Goal: Task Accomplishment & Management: Manage account settings

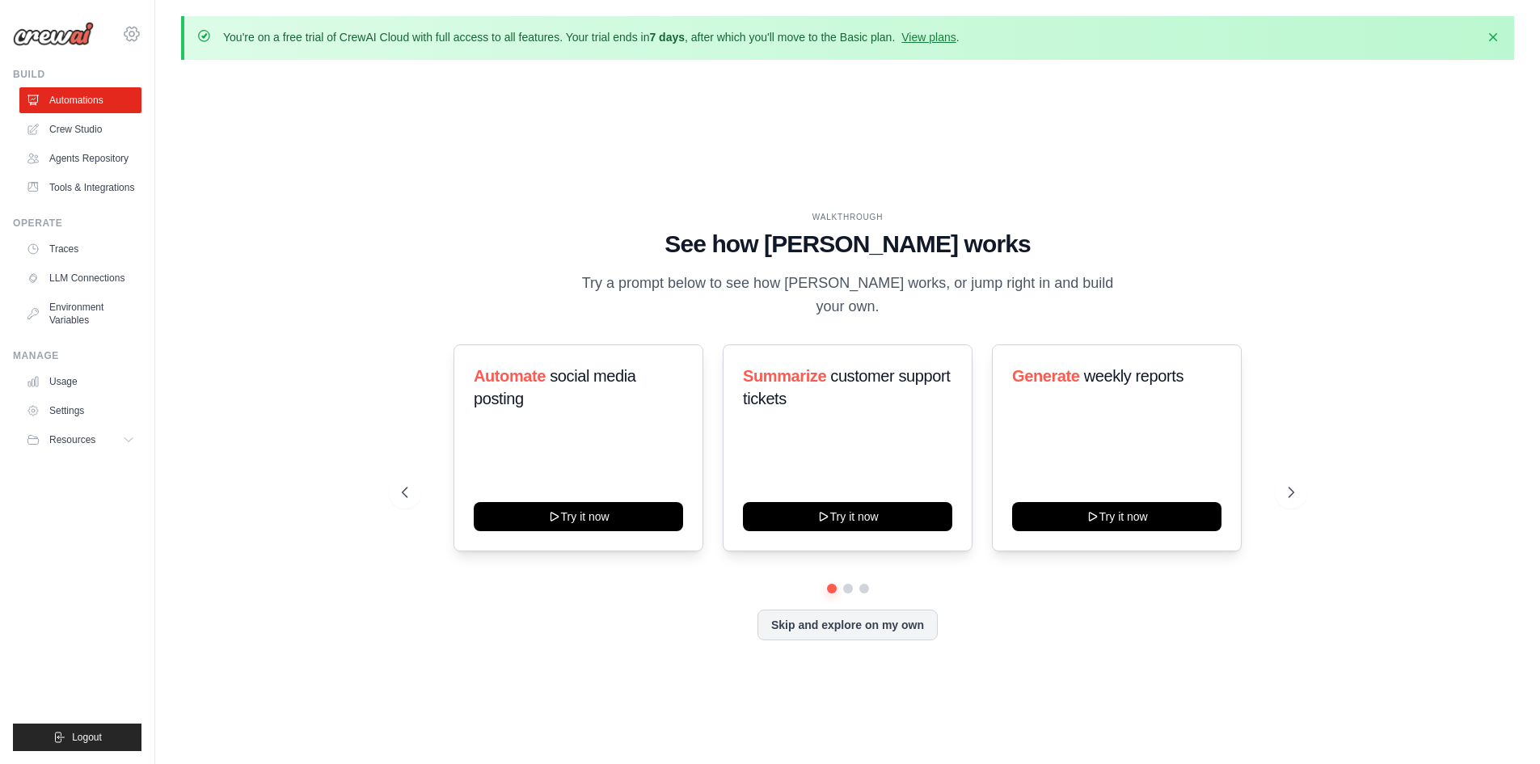
click at [133, 36] on icon at bounding box center [131, 34] width 5 height 5
click at [175, 92] on span "Settings" at bounding box center [202, 100] width 128 height 16
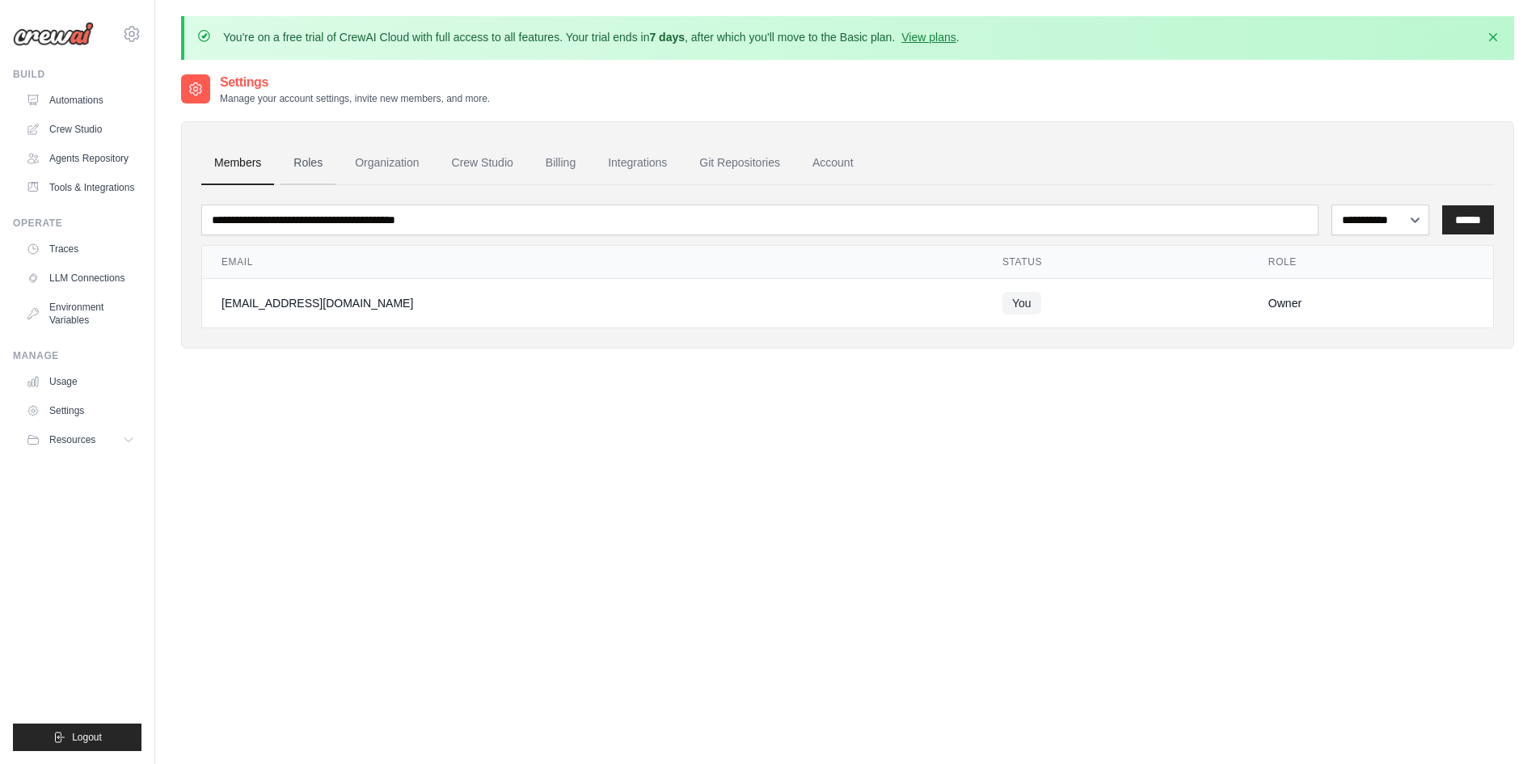
click at [317, 164] on link "Roles" at bounding box center [307, 163] width 55 height 44
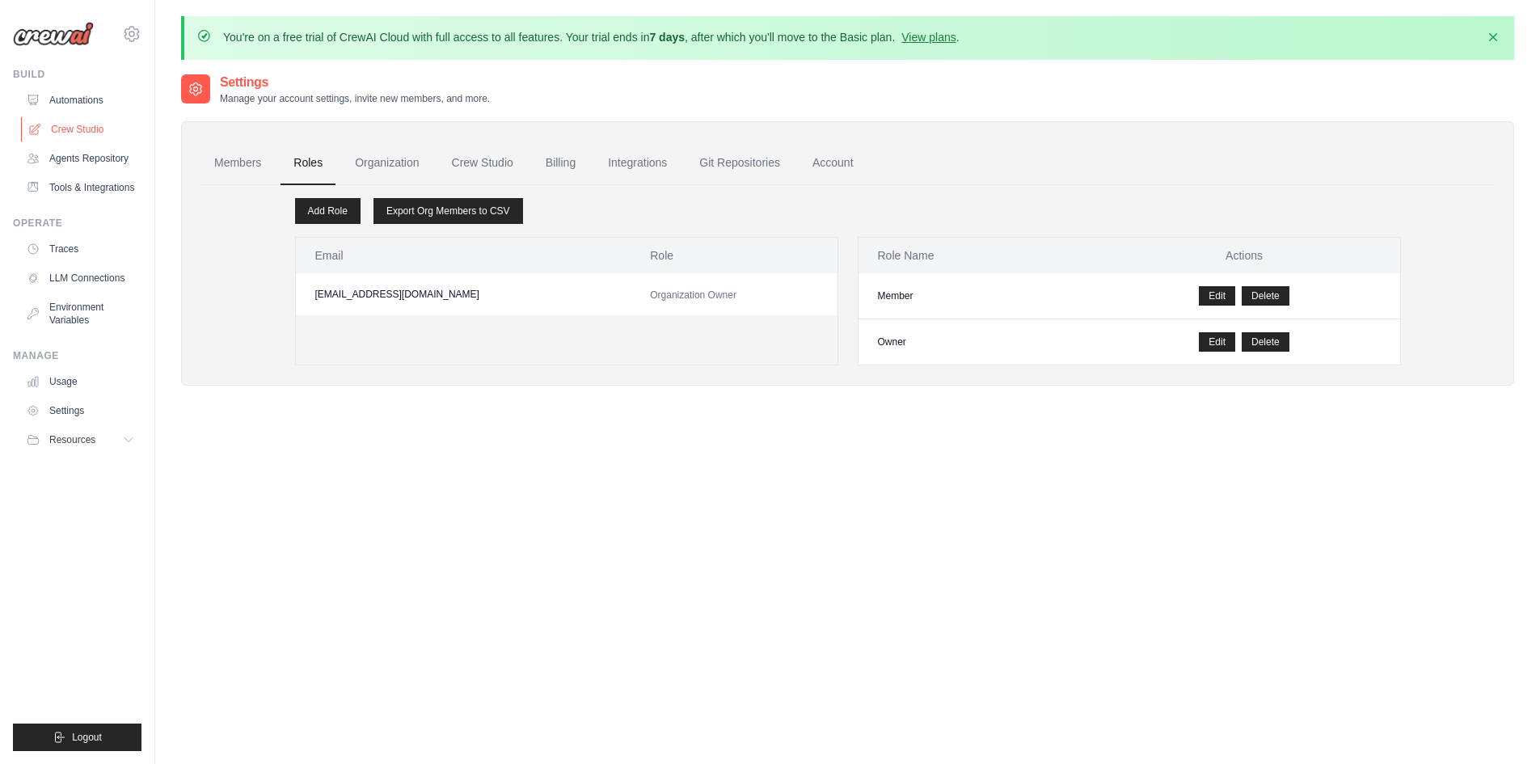
click at [91, 129] on link "Crew Studio" at bounding box center [82, 129] width 122 height 26
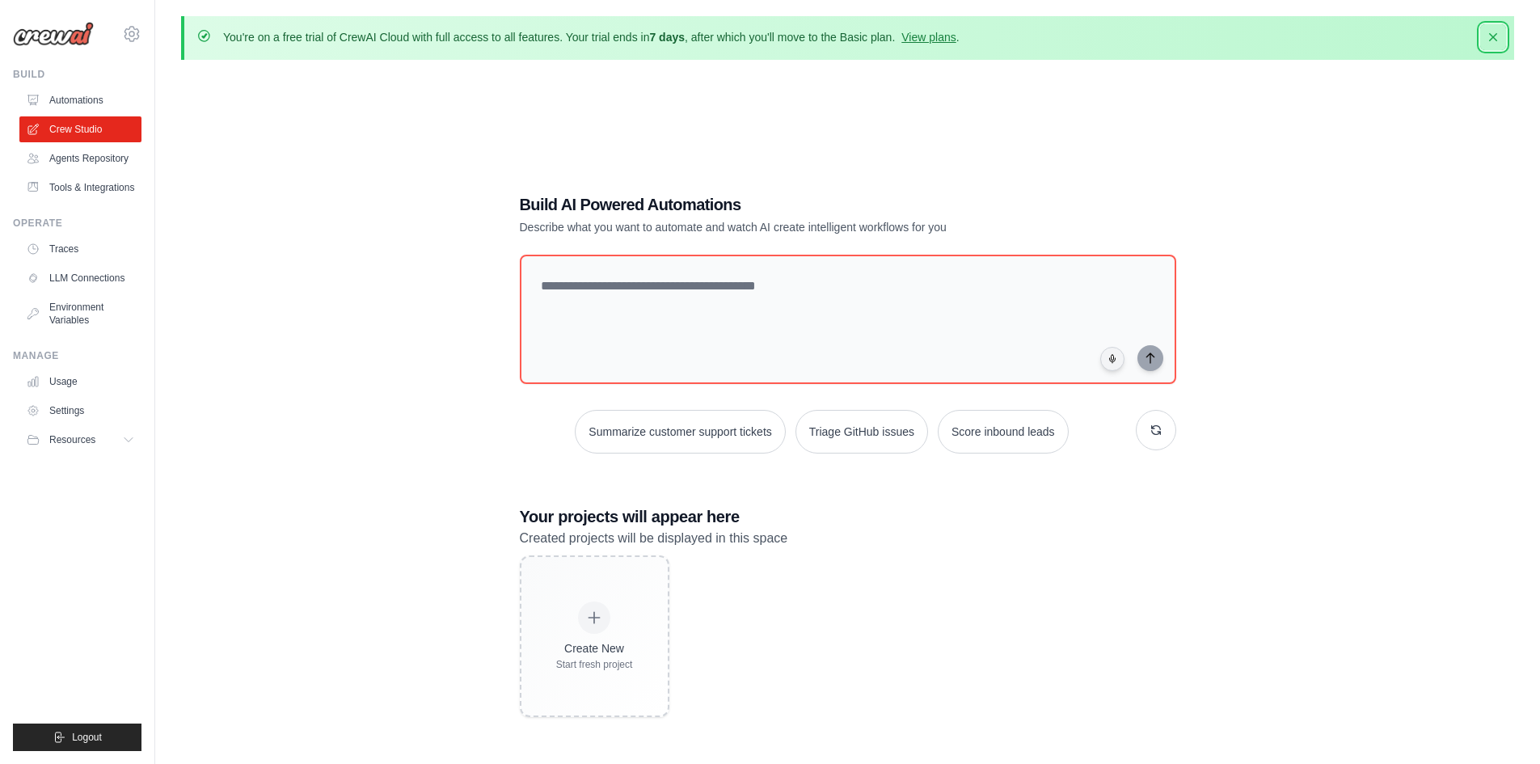
click at [1485, 33] on button "Dismiss" at bounding box center [1493, 37] width 26 height 26
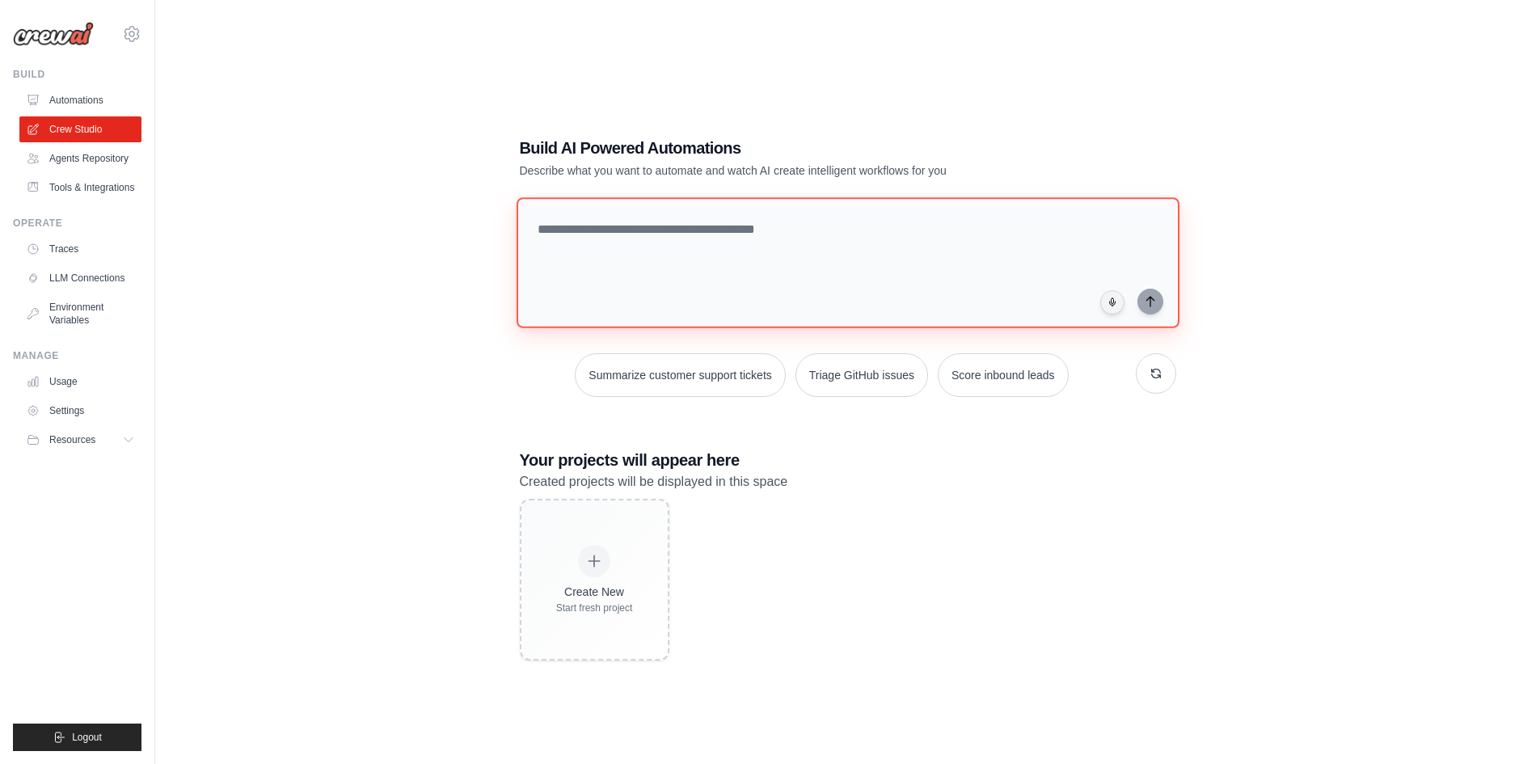
click at [806, 216] on textarea at bounding box center [847, 262] width 663 height 131
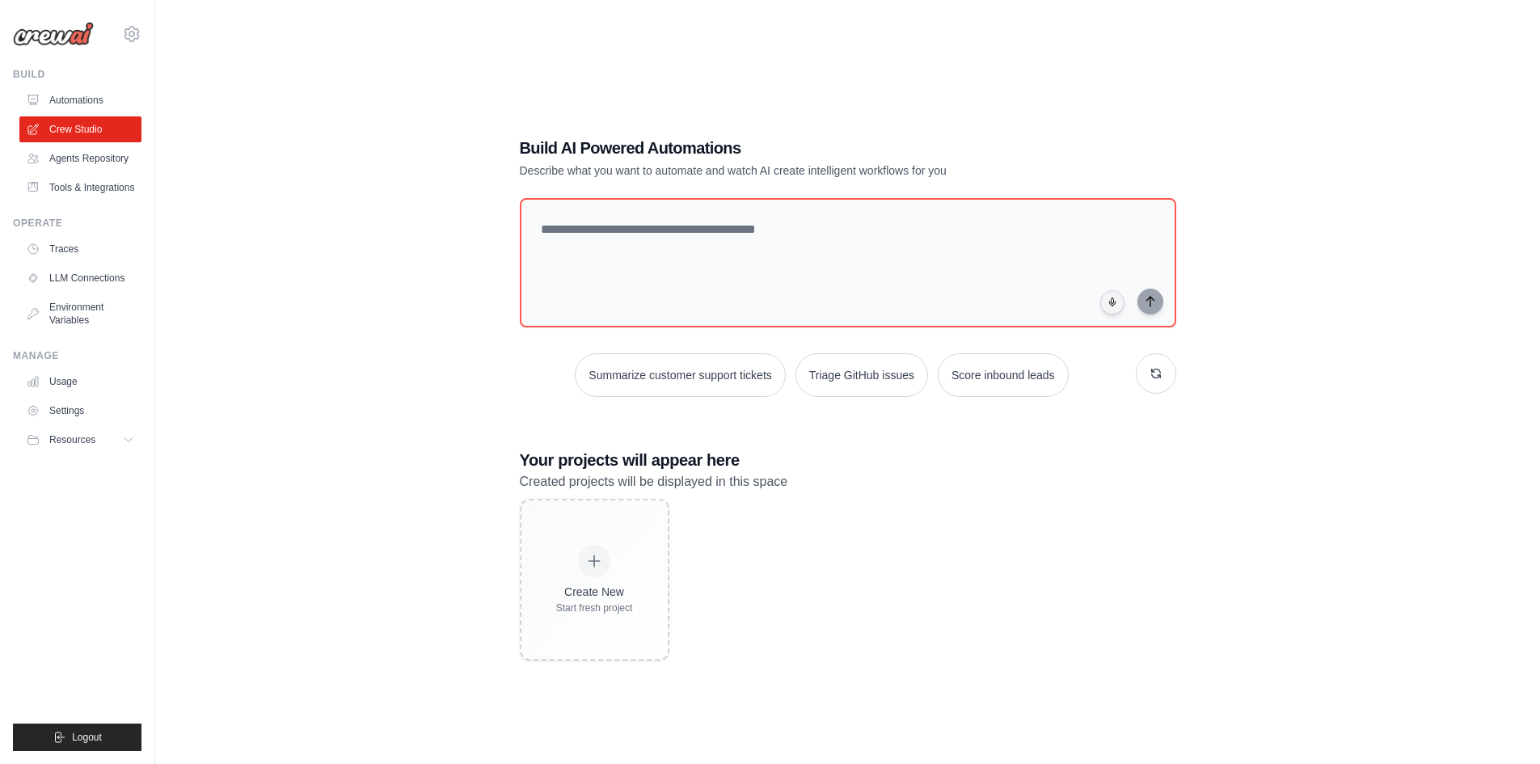
click at [797, 129] on div "Build AI Powered Automations Describe what you want to automate and watch AI cr…" at bounding box center [847, 398] width 695 height 575
click at [612, 151] on h1 "Build AI Powered Automations" at bounding box center [791, 148] width 543 height 23
click at [95, 169] on link "Agents Repository" at bounding box center [82, 158] width 122 height 26
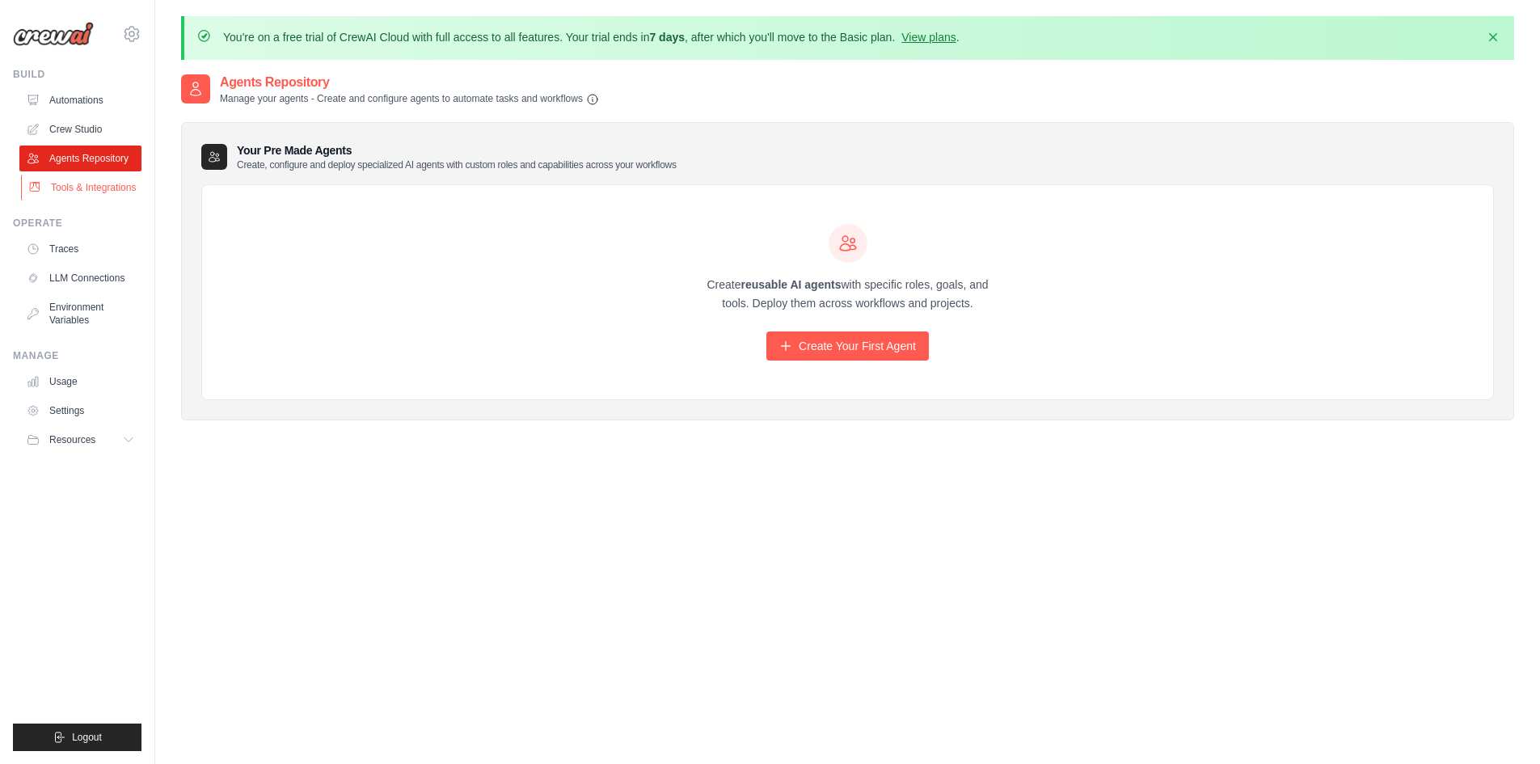
click at [103, 179] on link "Tools & Integrations" at bounding box center [82, 188] width 122 height 26
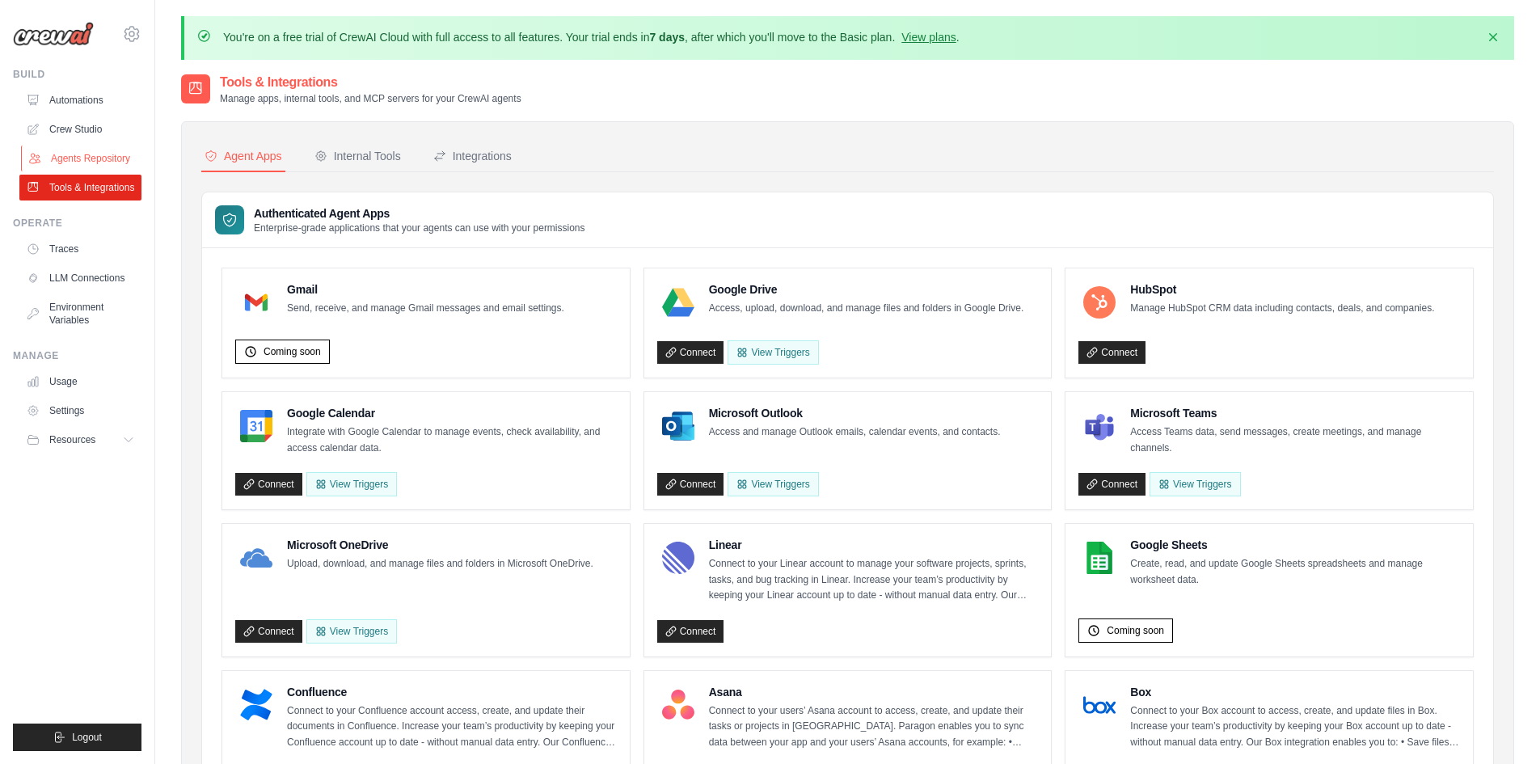
click at [102, 162] on link "Agents Repository" at bounding box center [82, 158] width 122 height 26
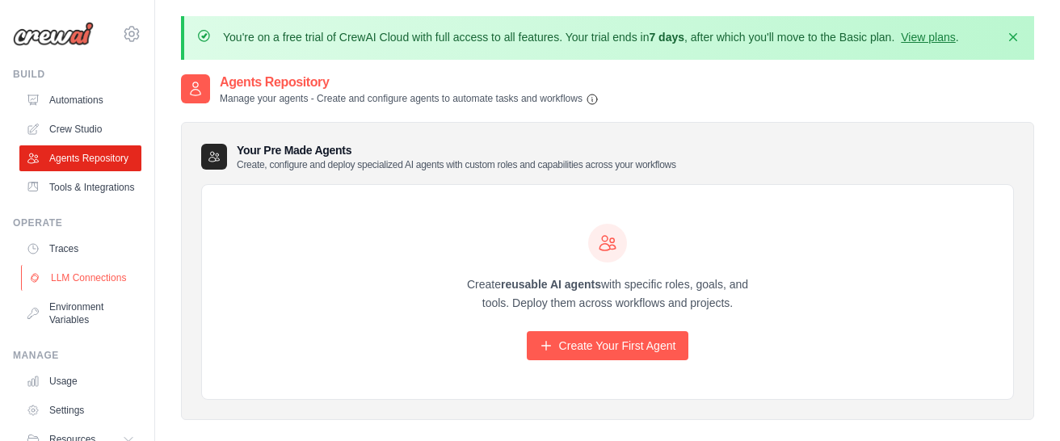
click at [102, 291] on link "LLM Connections" at bounding box center [82, 278] width 122 height 26
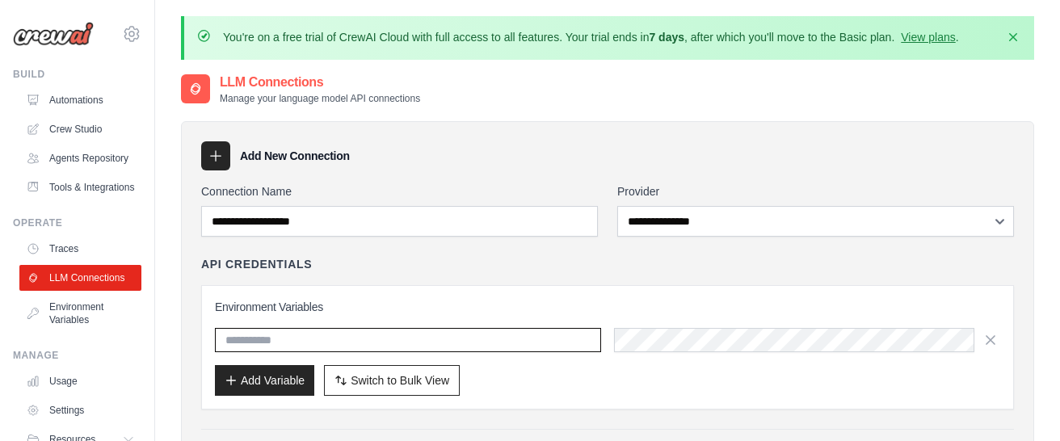
type input "*****"
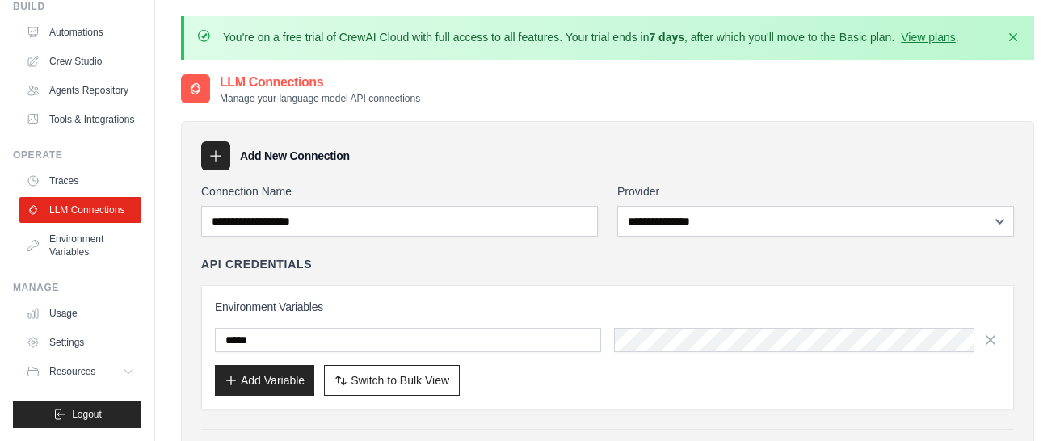
scroll to position [107, 0]
click at [80, 240] on link "Environment Variables" at bounding box center [82, 245] width 122 height 39
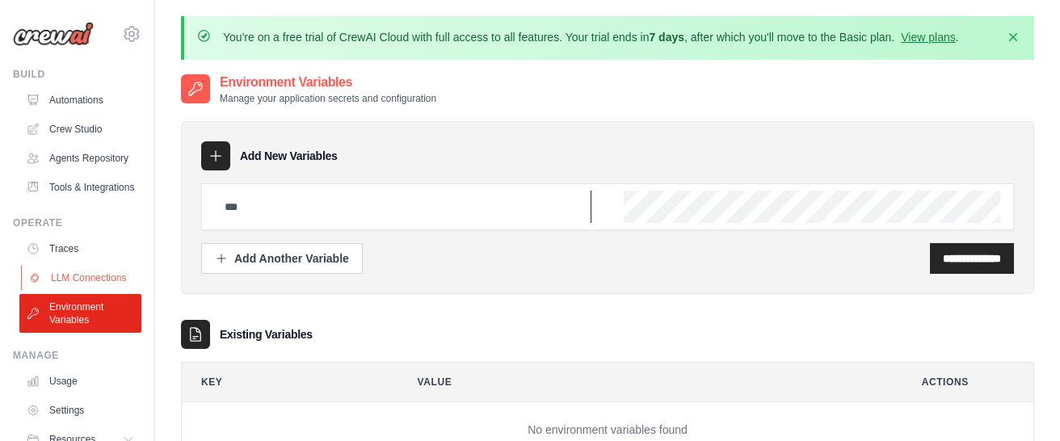
type input "*****"
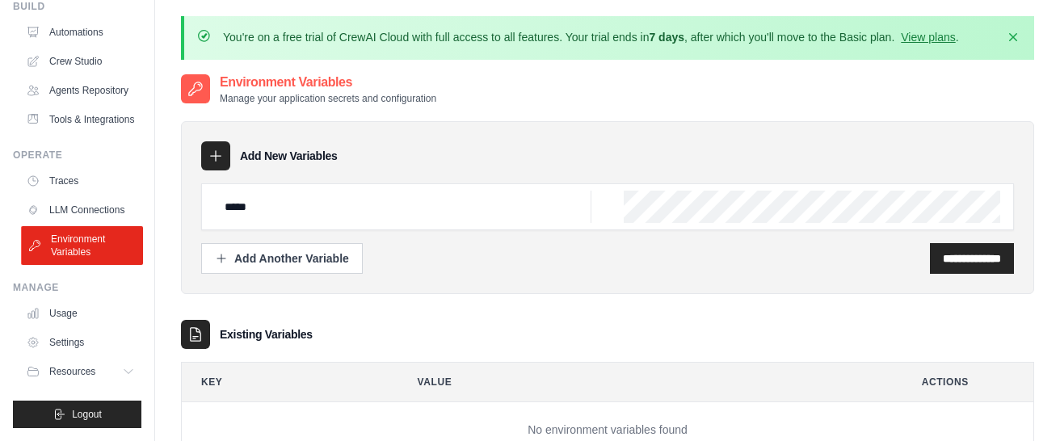
scroll to position [107, 0]
click at [67, 315] on link "Usage" at bounding box center [82, 314] width 122 height 26
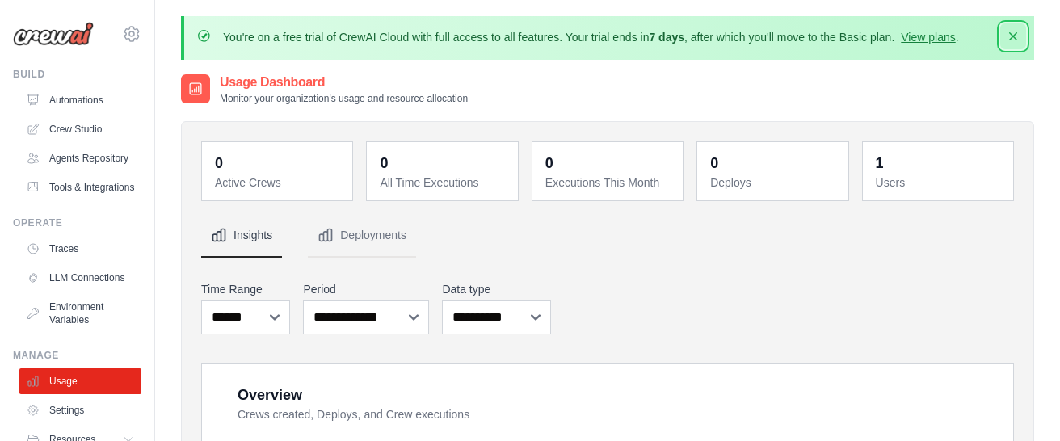
click at [1005, 34] on icon "button" at bounding box center [1013, 36] width 16 height 16
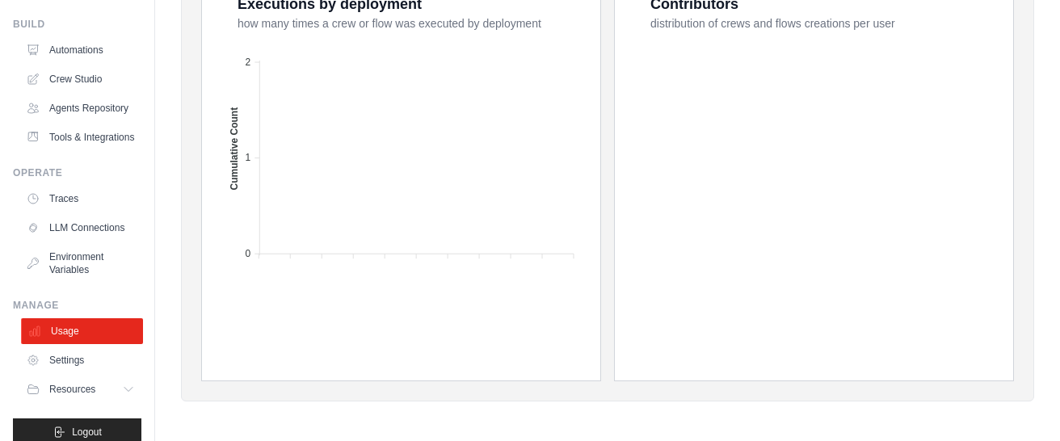
scroll to position [107, 0]
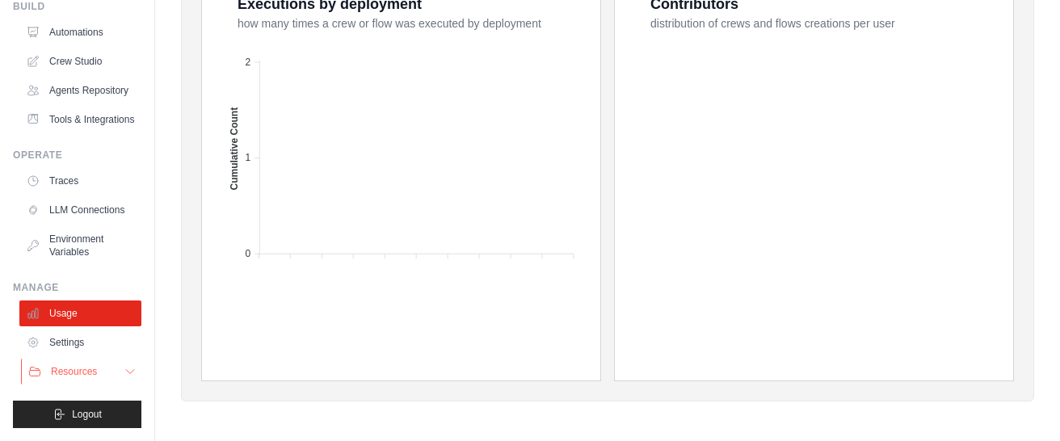
click at [85, 362] on button "Resources" at bounding box center [82, 372] width 122 height 26
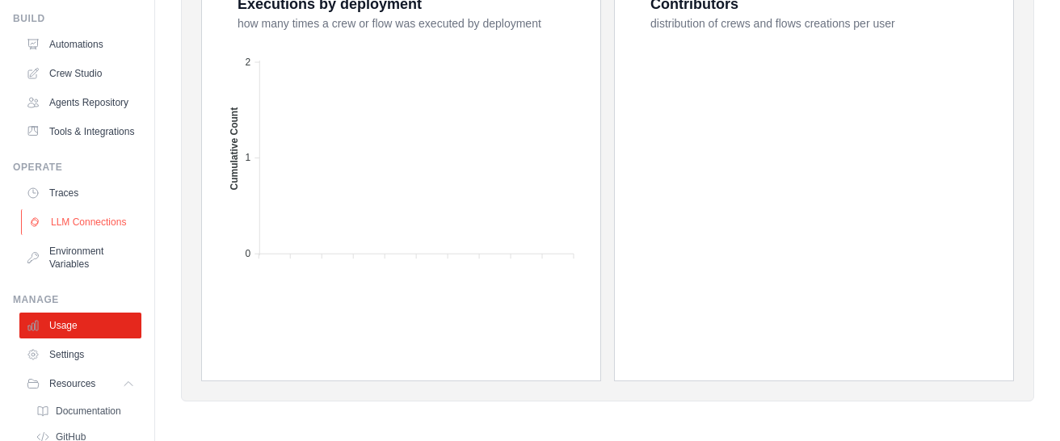
scroll to position [0, 0]
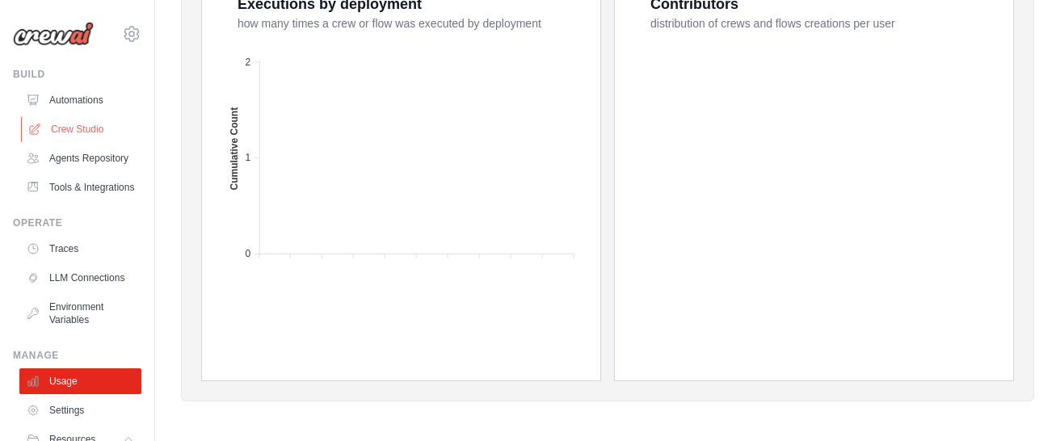
click at [78, 129] on link "Crew Studio" at bounding box center [82, 129] width 122 height 26
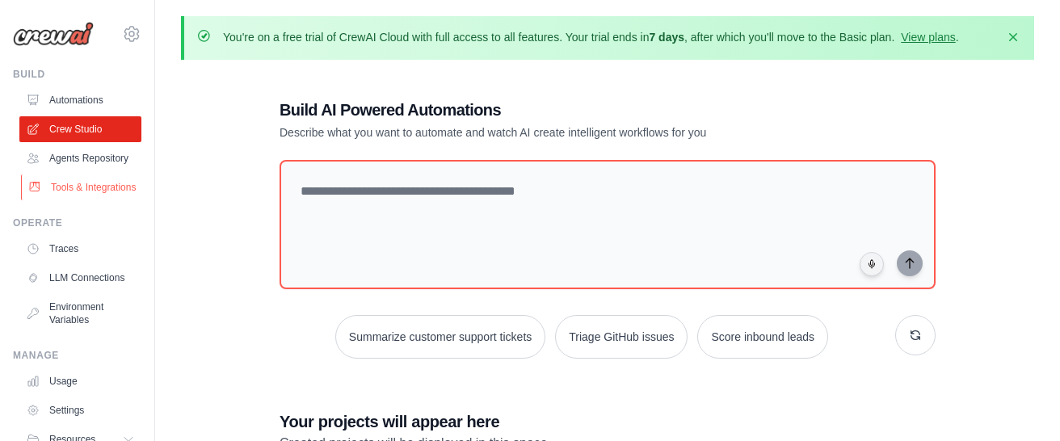
click at [75, 200] on link "Tools & Integrations" at bounding box center [82, 188] width 122 height 26
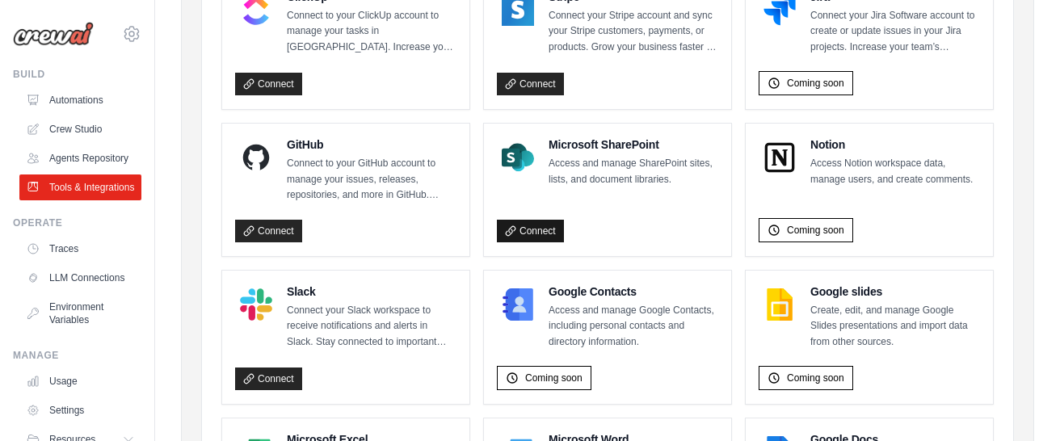
scroll to position [1132, 0]
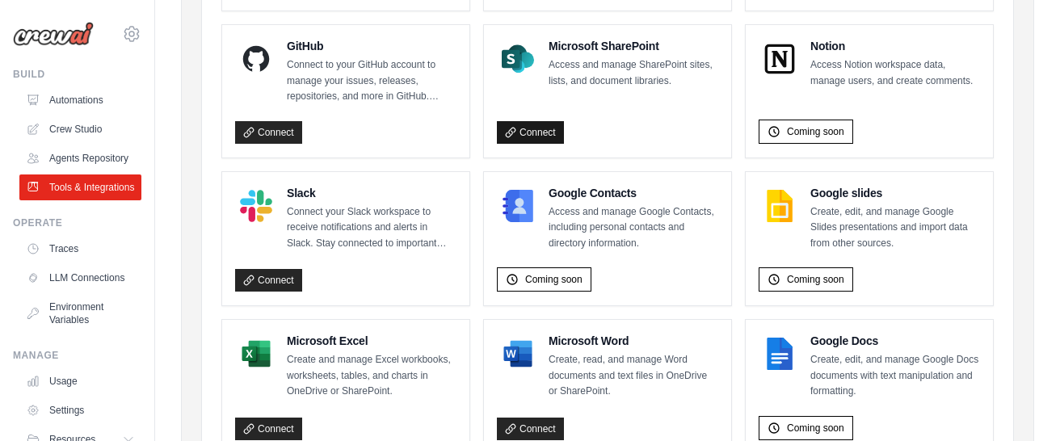
click at [532, 128] on link "Connect" at bounding box center [530, 132] width 67 height 23
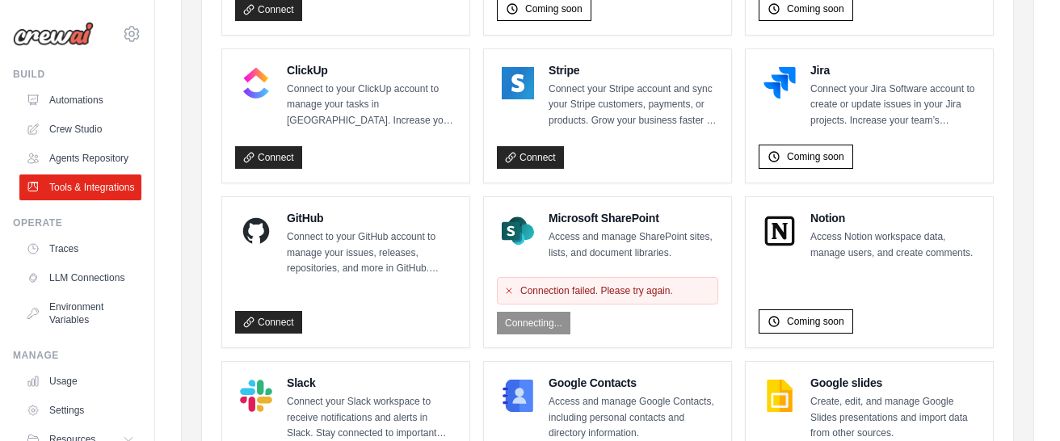
scroll to position [834, 0]
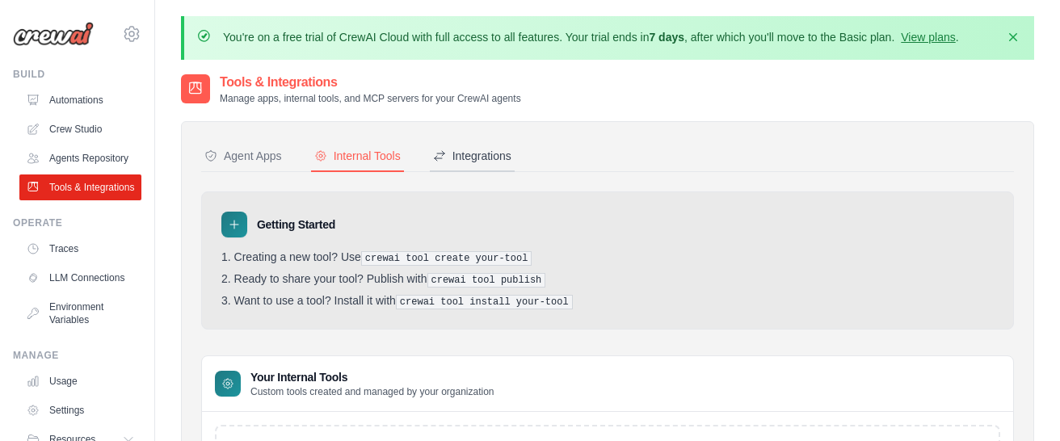
click at [468, 146] on button "Integrations" at bounding box center [472, 156] width 85 height 31
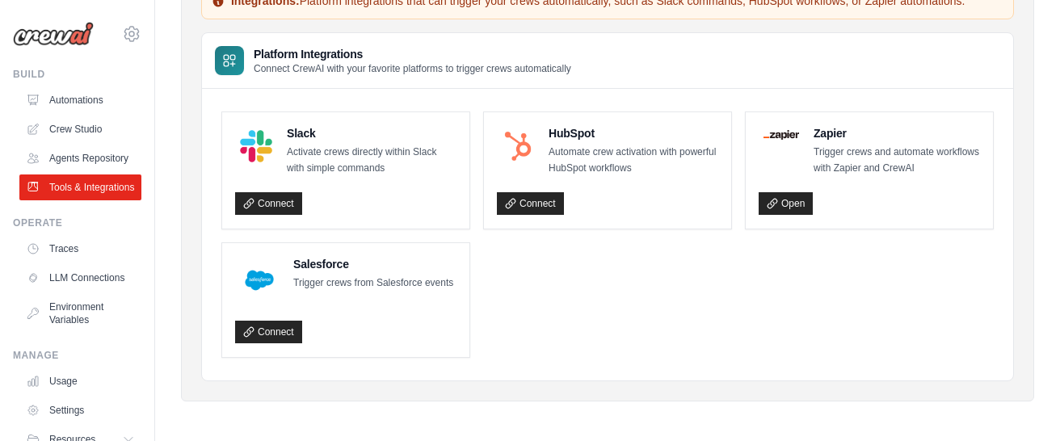
scroll to position [48, 0]
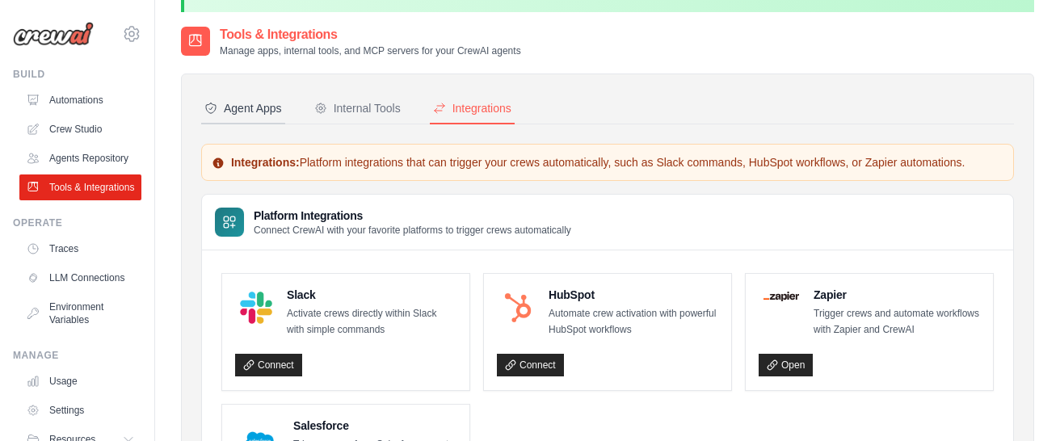
click at [259, 106] on div "Agent Apps" at bounding box center [243, 108] width 78 height 16
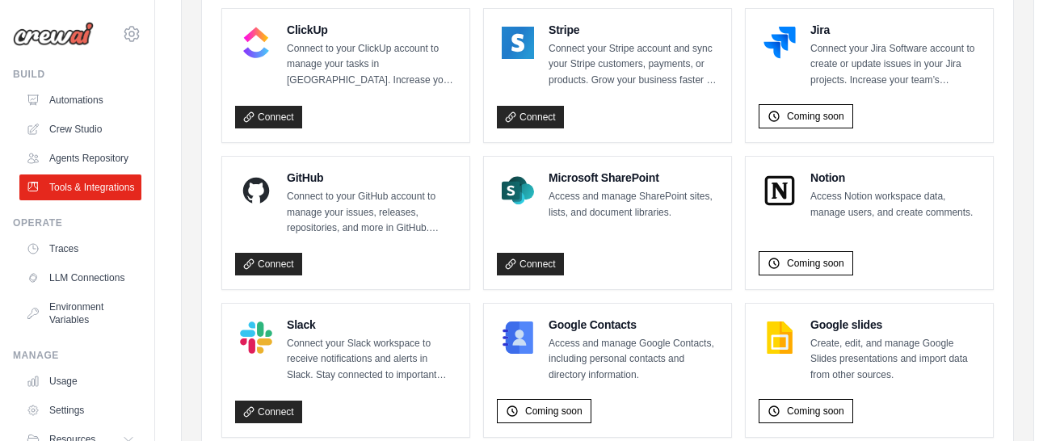
scroll to position [1018, 0]
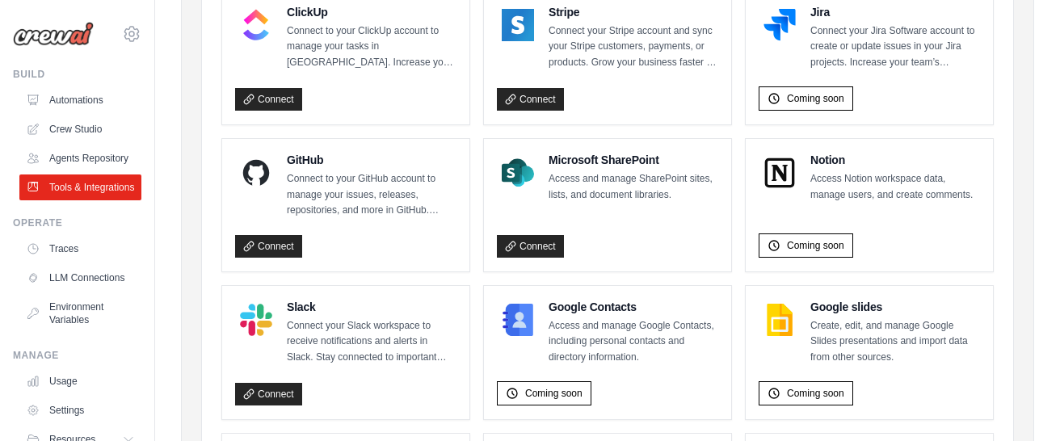
click at [603, 188] on p "Access and manage SharePoint sites, lists, and document libraries." at bounding box center [634, 187] width 170 height 32
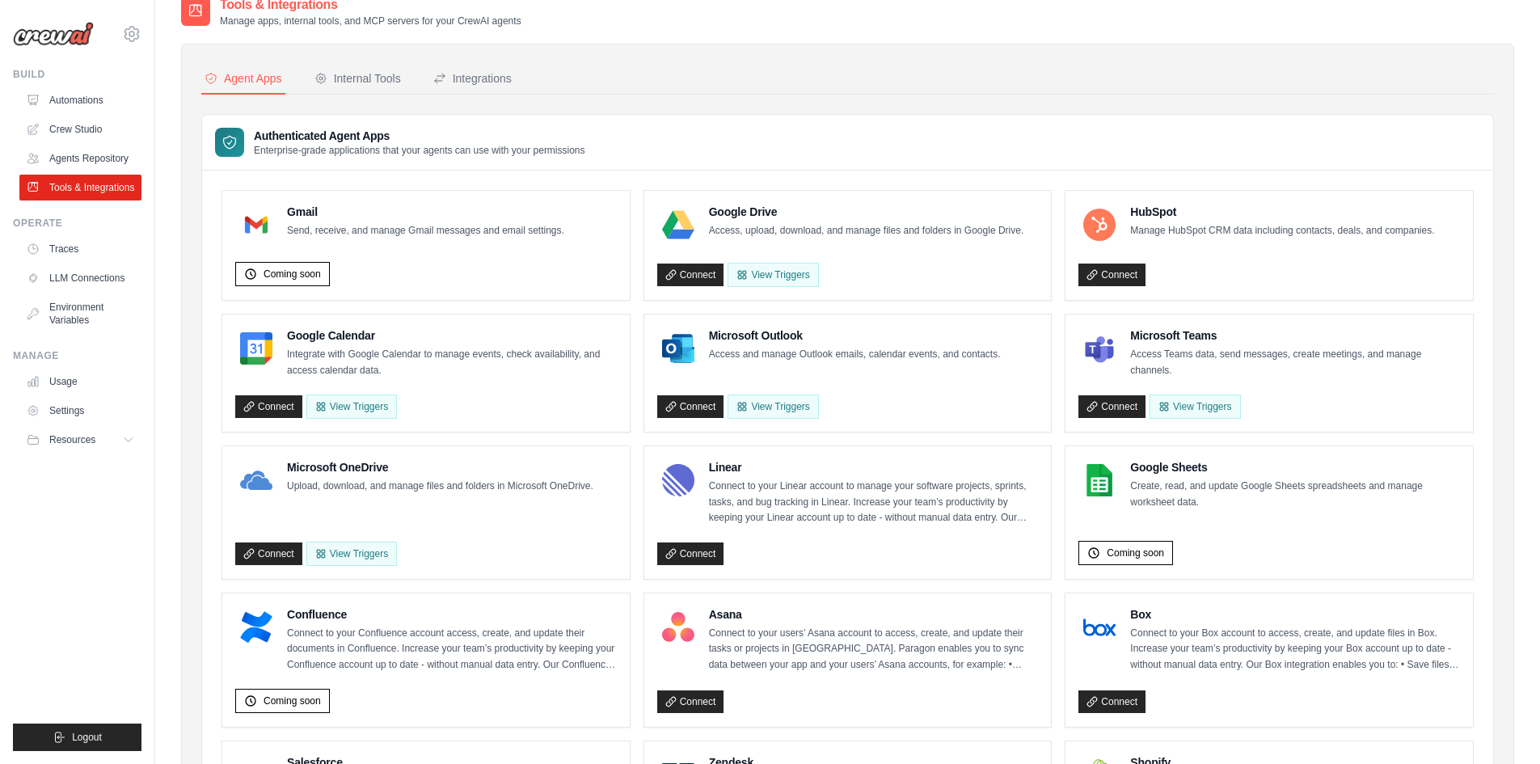
scroll to position [0, 0]
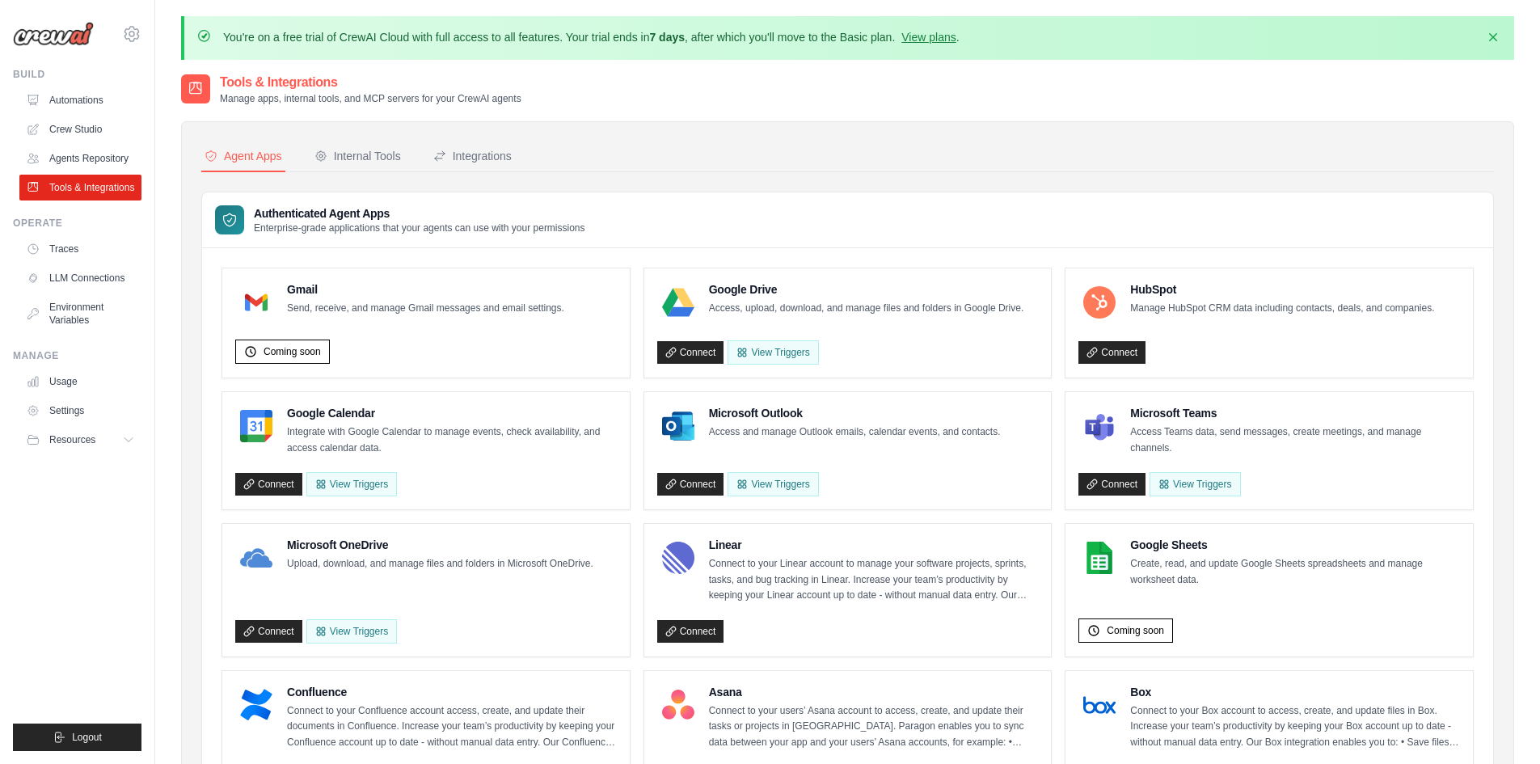
click at [1060, 306] on p "Manage HubSpot CRM data including contacts, deals, and companies." at bounding box center [1282, 309] width 304 height 16
click at [1060, 291] on h4 "HubSpot" at bounding box center [1282, 289] width 304 height 16
drag, startPoint x: 1152, startPoint y: 291, endPoint x: 1119, endPoint y: 291, distance: 32.3
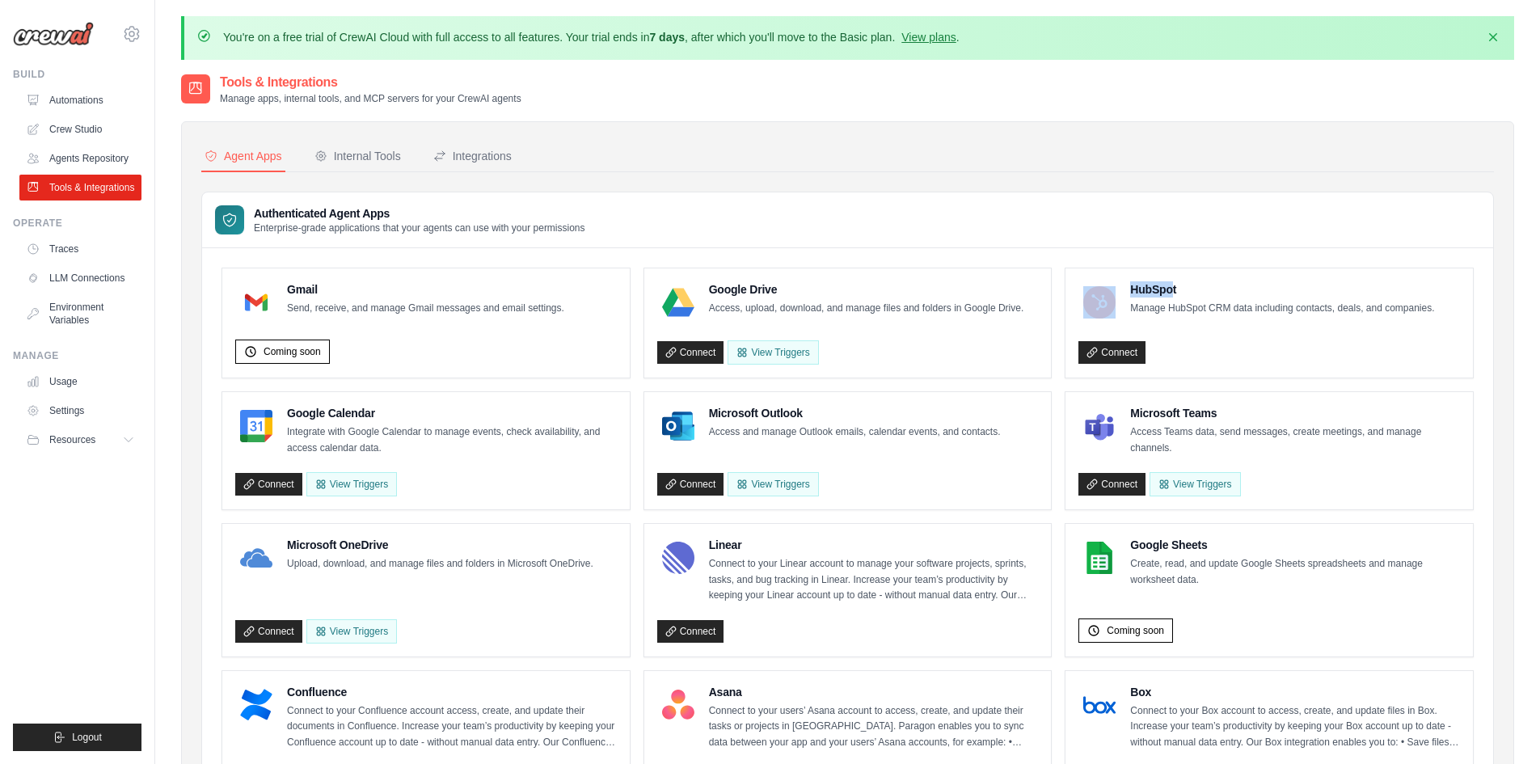
click at [1060, 291] on div "HubSpot Manage HubSpot CRM data including contacts, deals, and companies." at bounding box center [1256, 302] width 356 height 42
click at [1060, 280] on div "HubSpot Manage HubSpot CRM data including contacts, deals, and companies. Conne…" at bounding box center [1268, 322] width 407 height 109
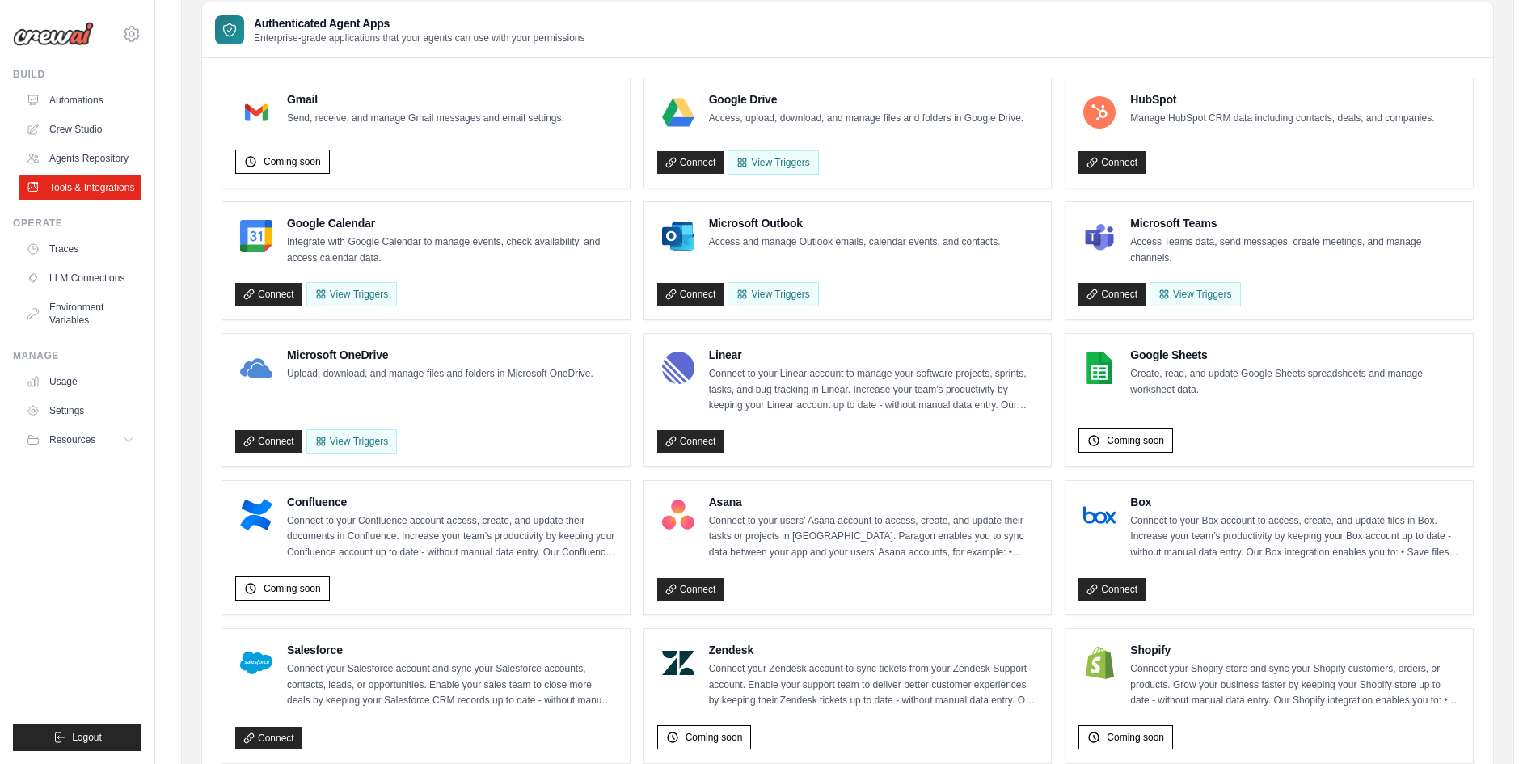
scroll to position [162, 0]
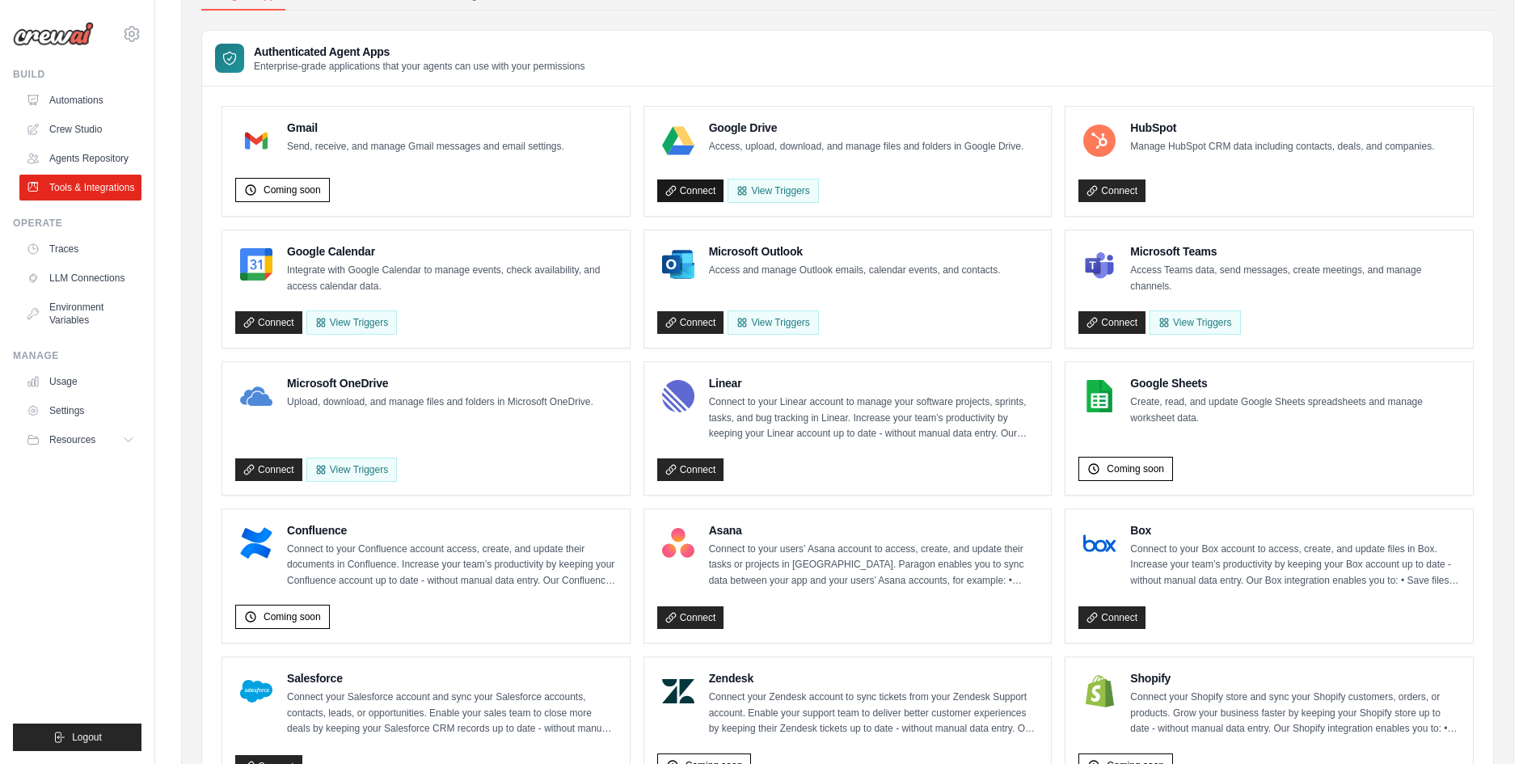
click at [696, 188] on link "Connect" at bounding box center [690, 190] width 67 height 23
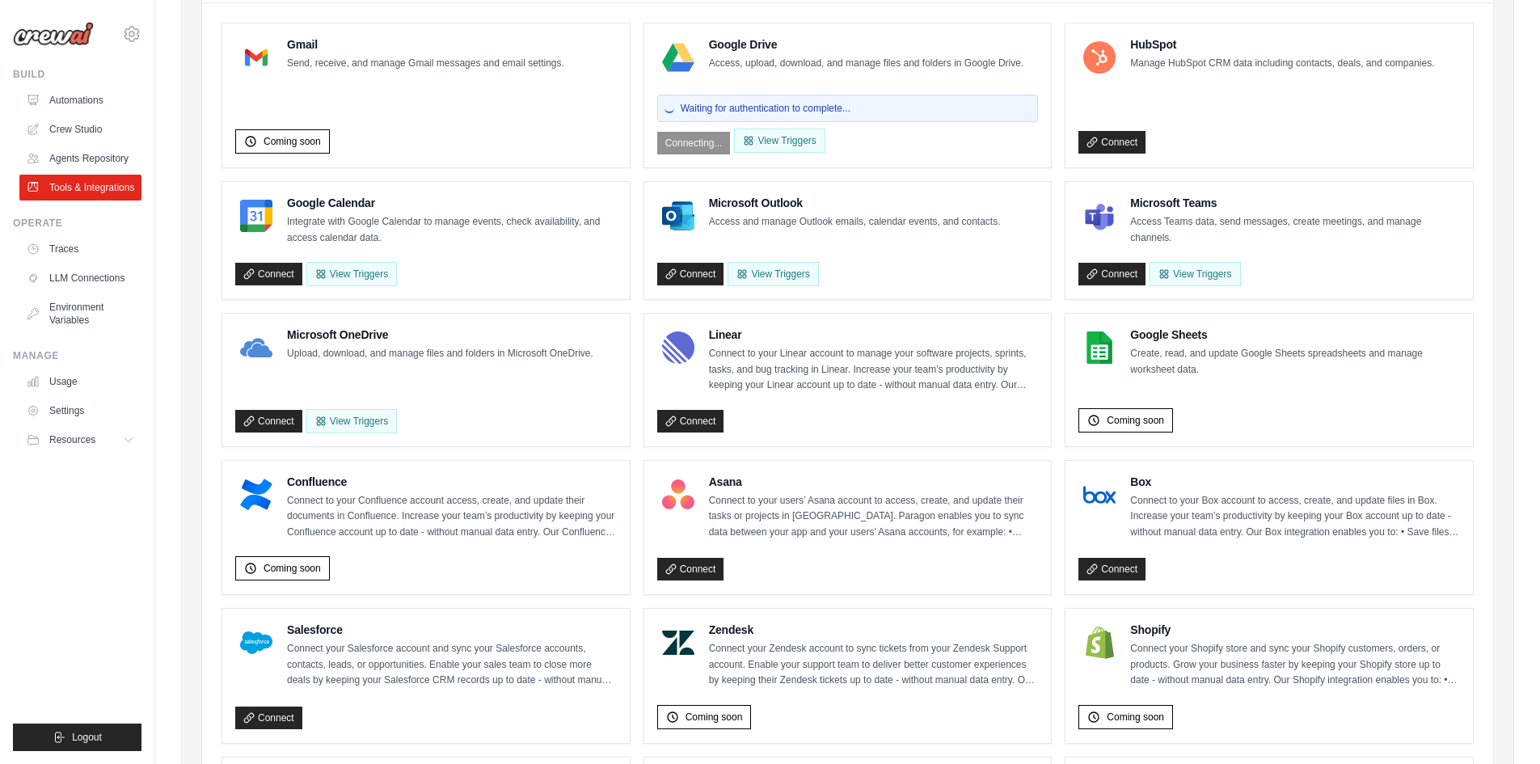
scroll to position [323, 0]
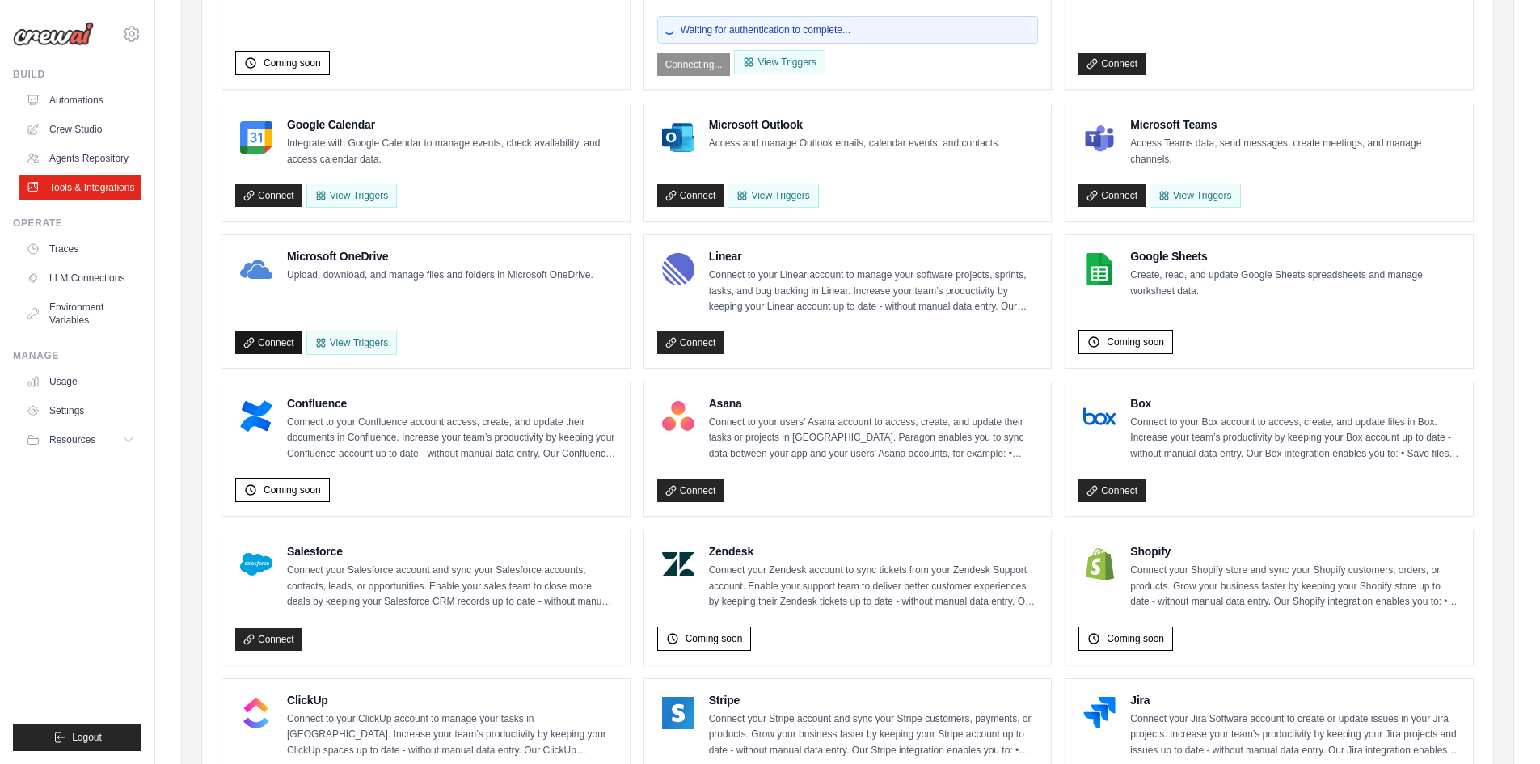
click at [280, 338] on link "Connect" at bounding box center [268, 342] width 67 height 23
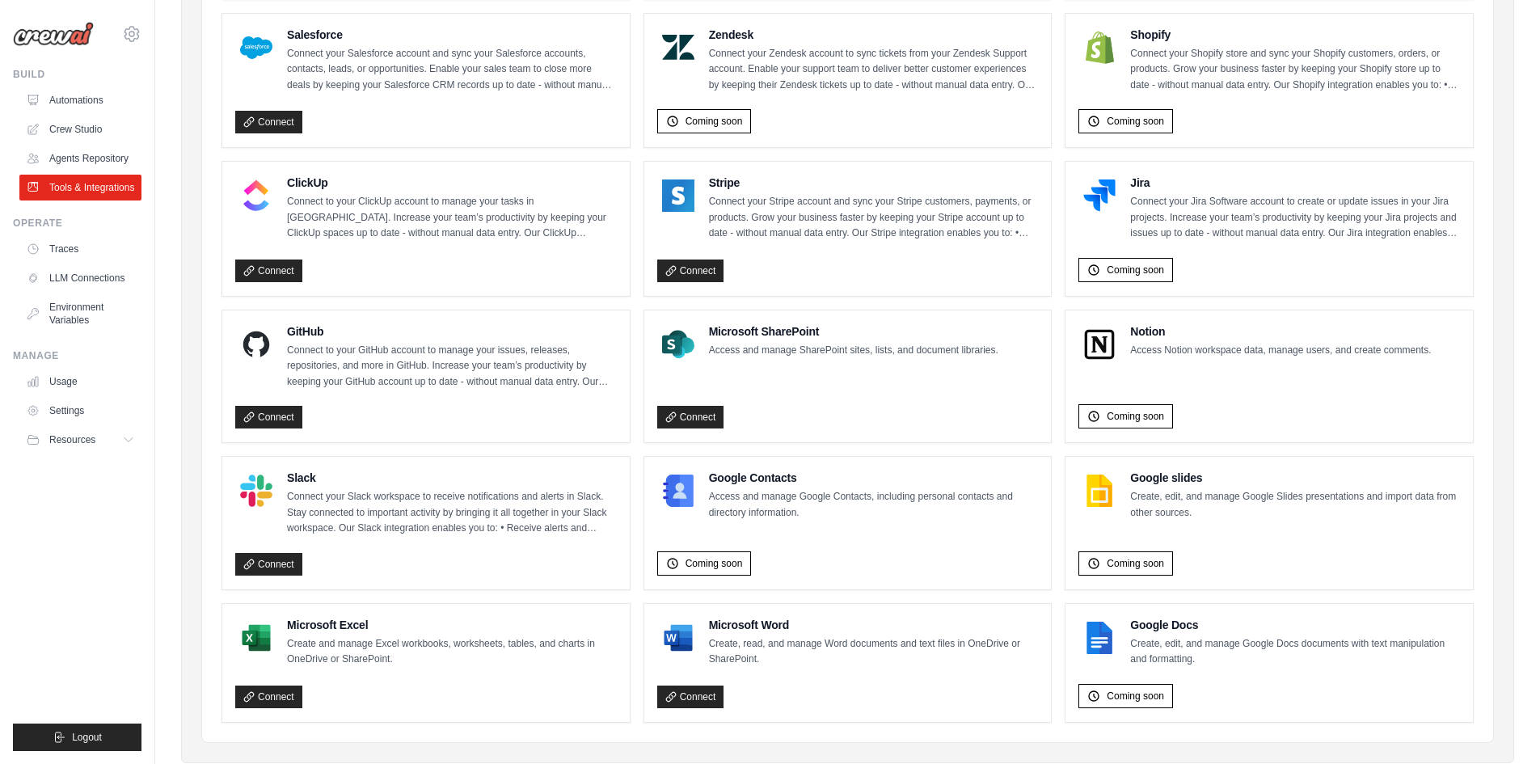
scroll to position [893, 0]
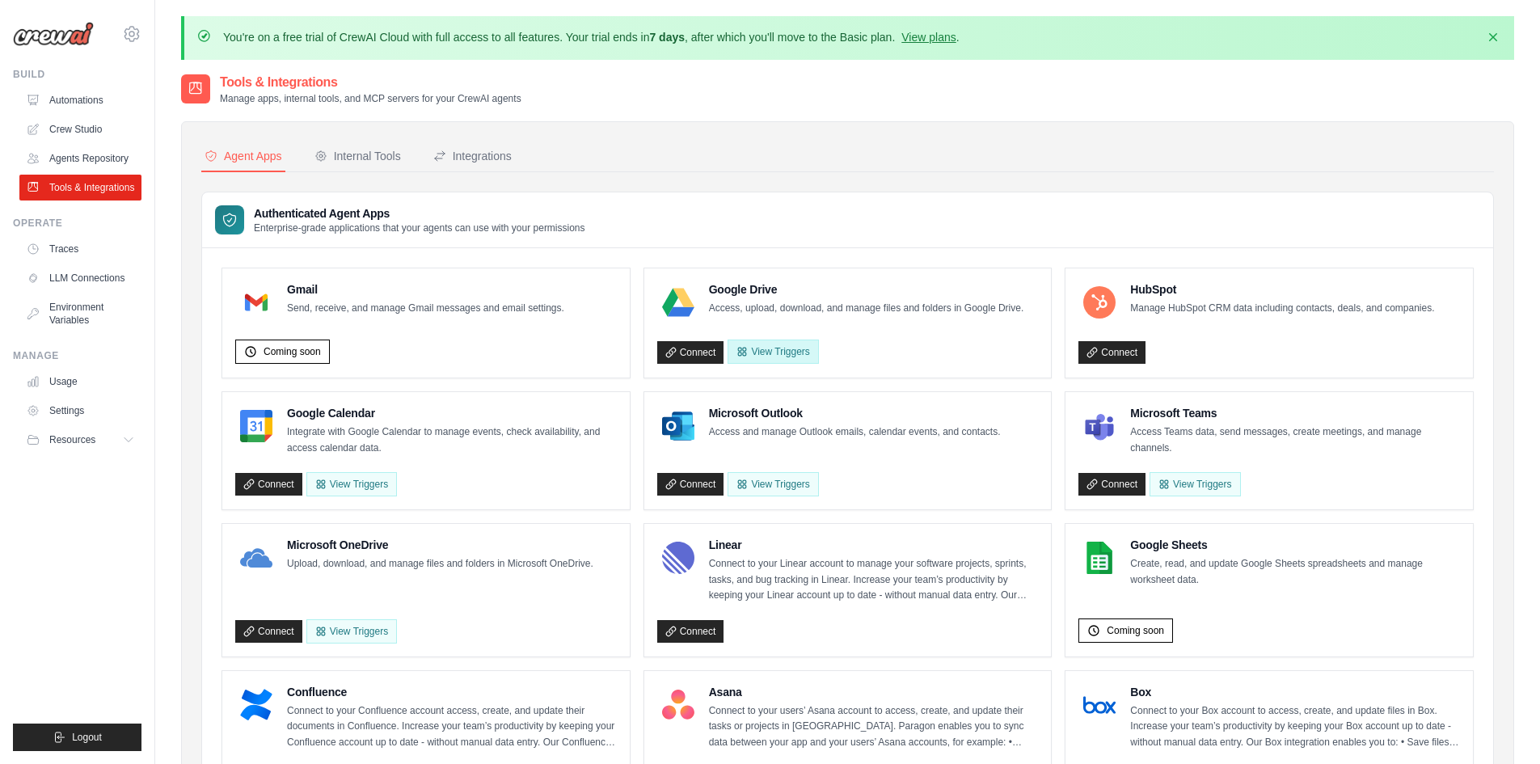
click at [777, 346] on button "View Triggers" at bounding box center [772, 351] width 91 height 24
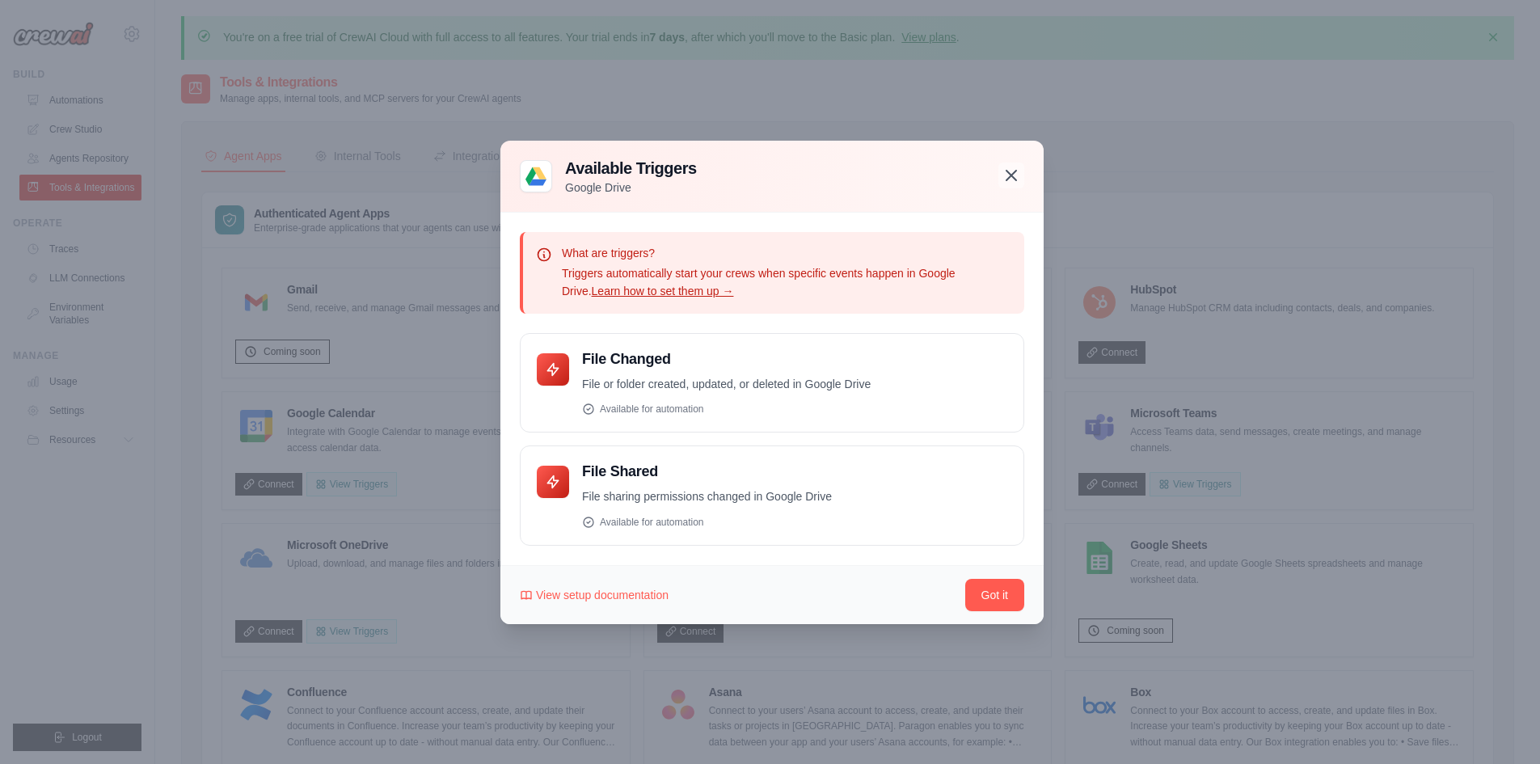
click at [1019, 174] on icon "button" at bounding box center [1010, 175] width 19 height 19
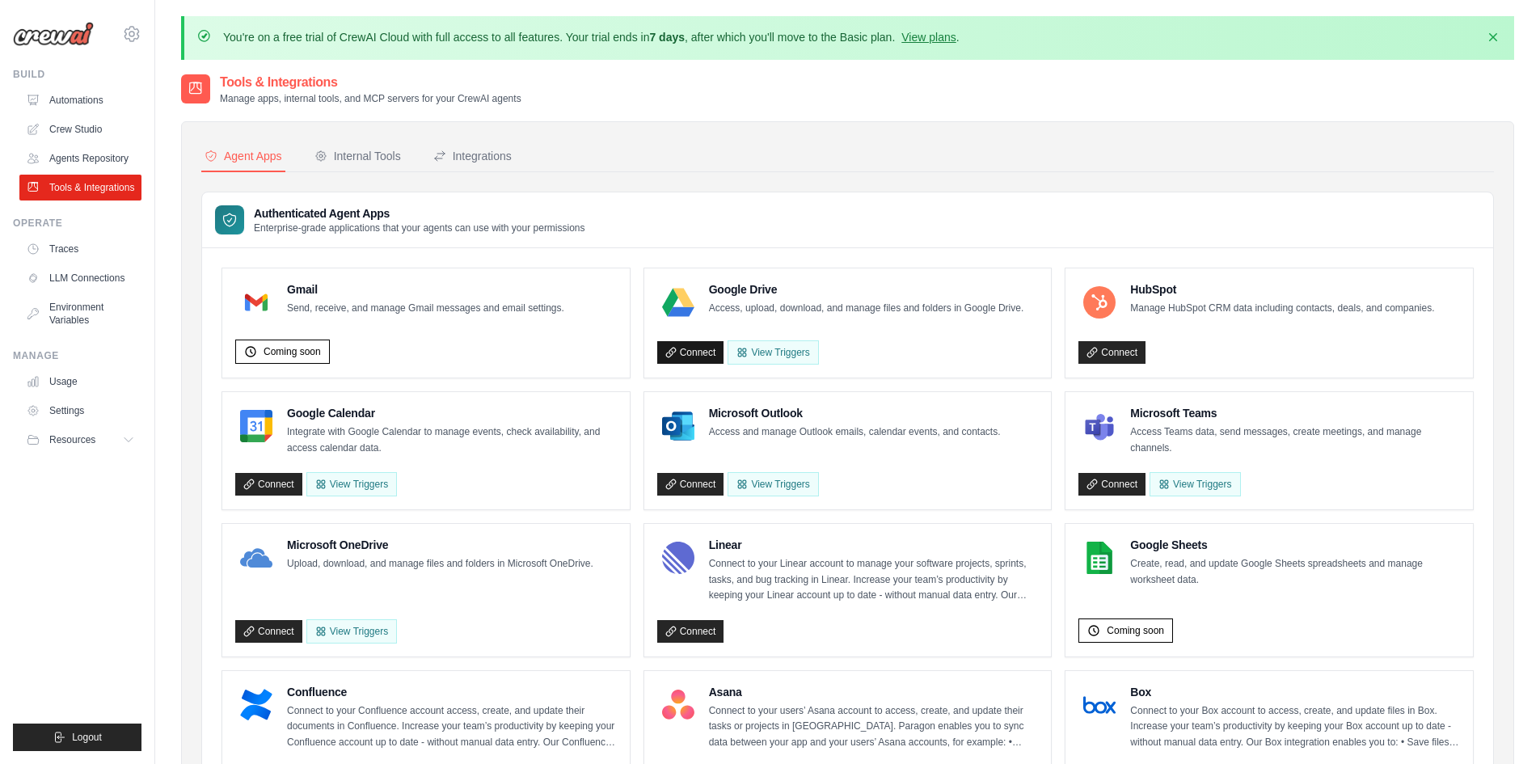
click at [684, 356] on link "Connect" at bounding box center [690, 352] width 67 height 23
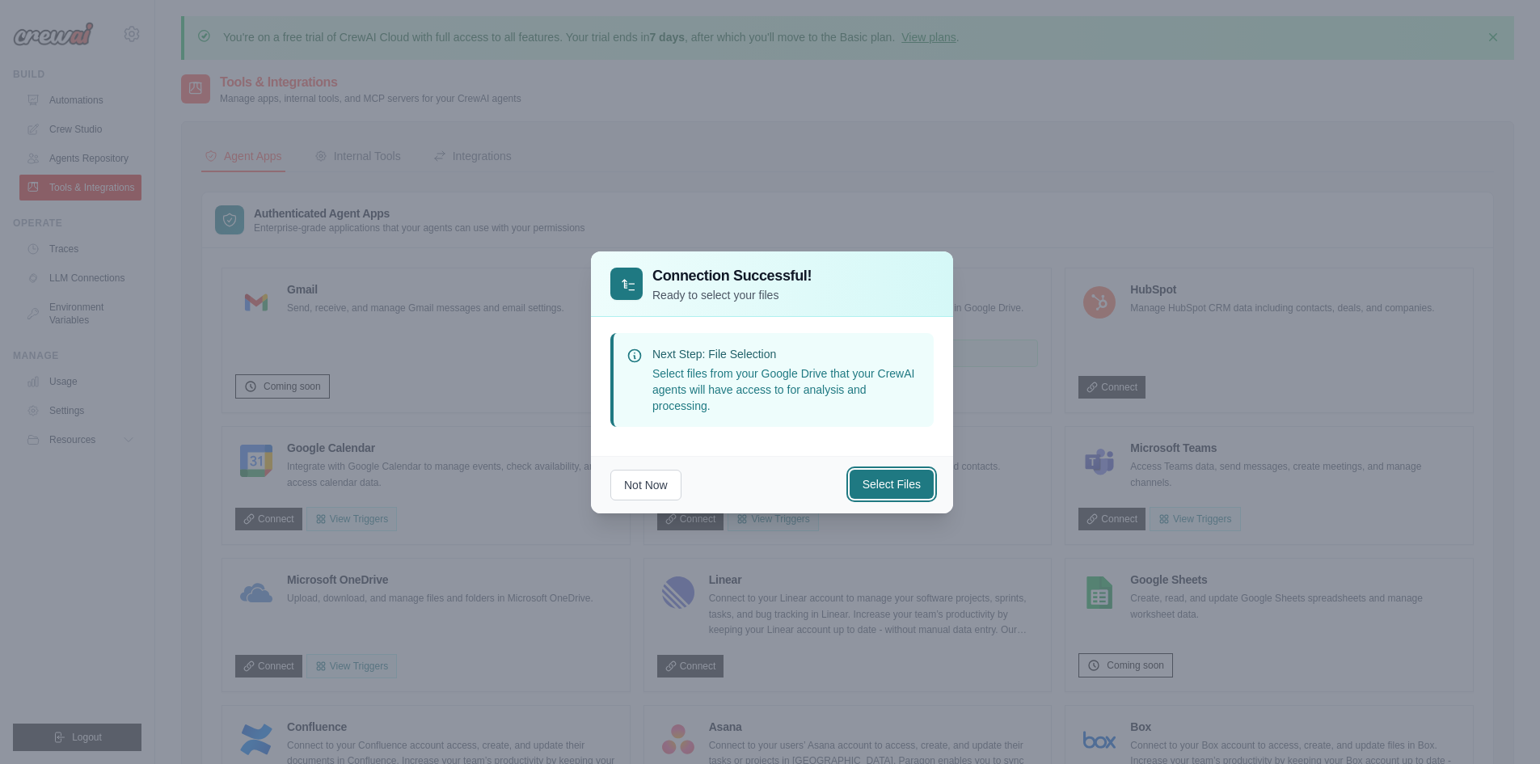
click at [900, 478] on button "Select Files" at bounding box center [891, 484] width 84 height 29
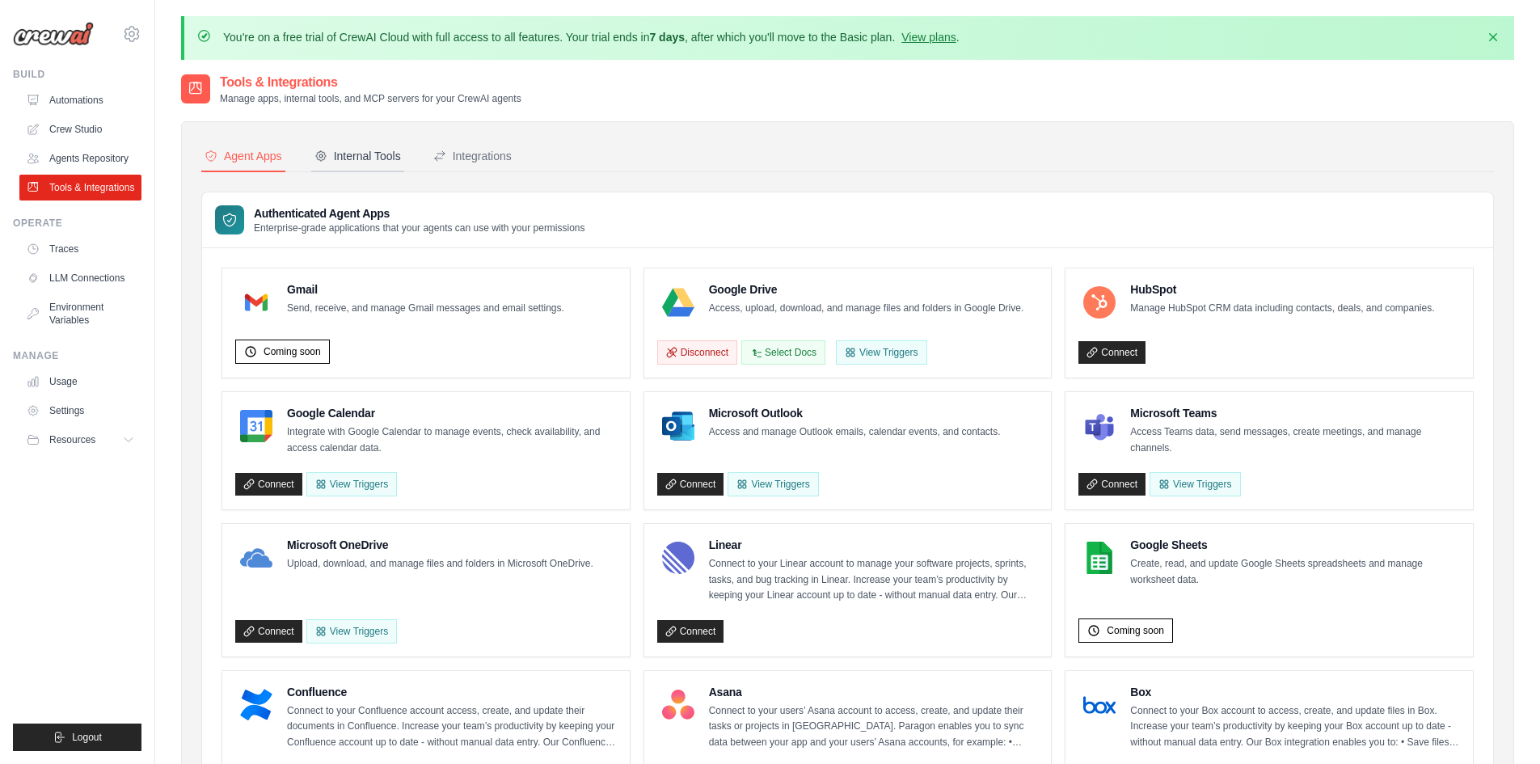
click at [381, 154] on div "Internal Tools" at bounding box center [357, 156] width 86 height 16
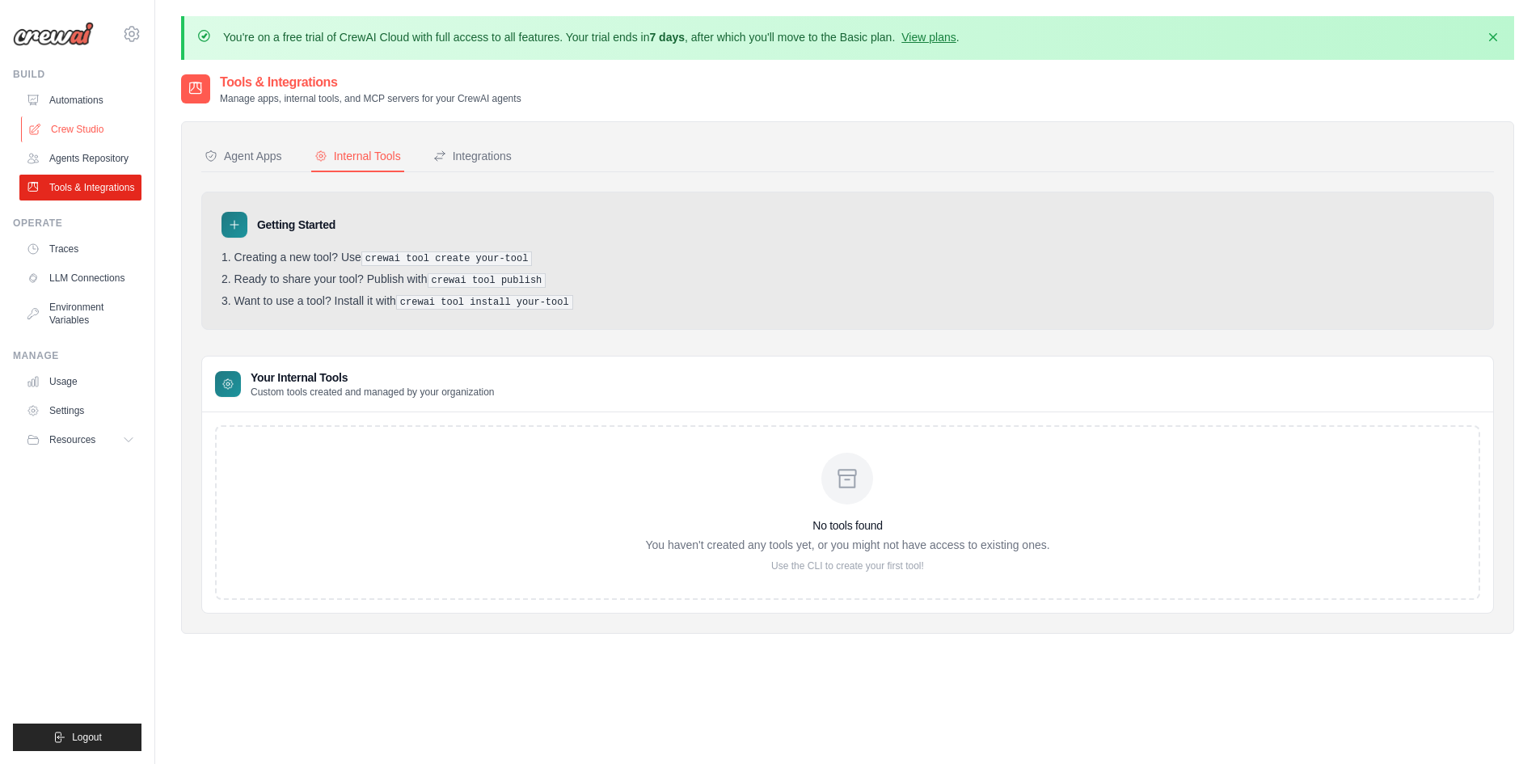
click at [82, 136] on link "Crew Studio" at bounding box center [82, 129] width 122 height 26
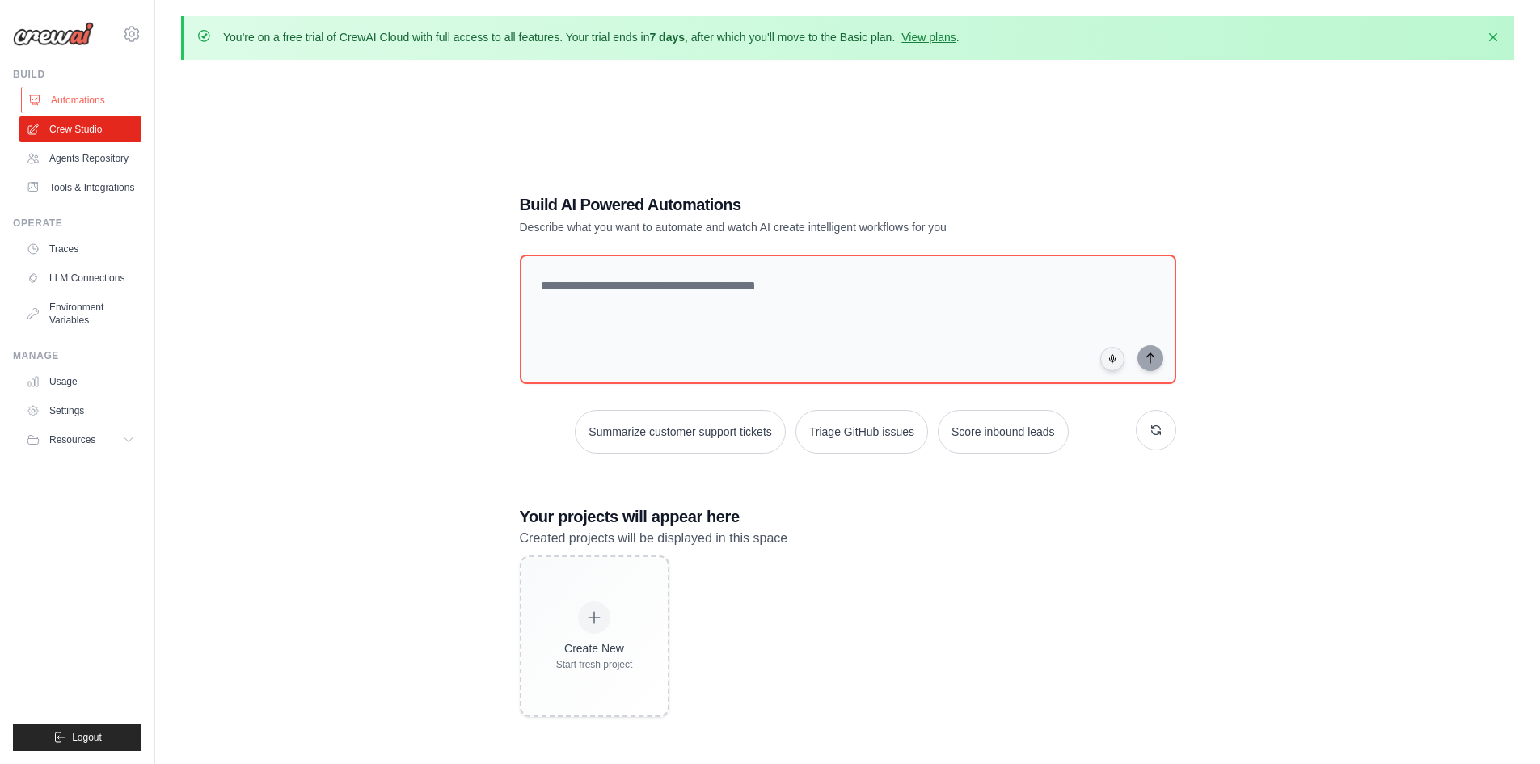
click at [97, 103] on link "Automations" at bounding box center [82, 100] width 122 height 26
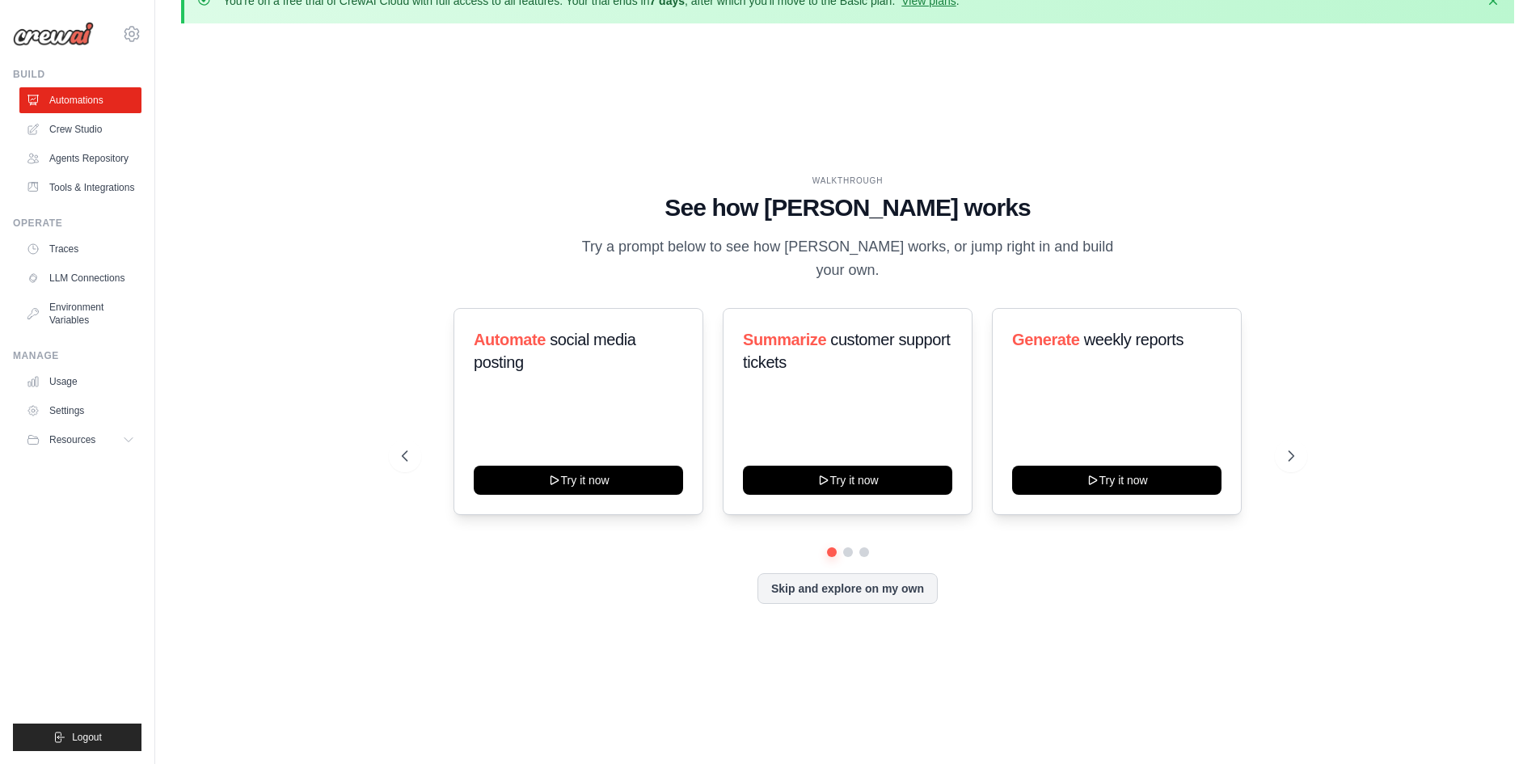
scroll to position [57, 0]
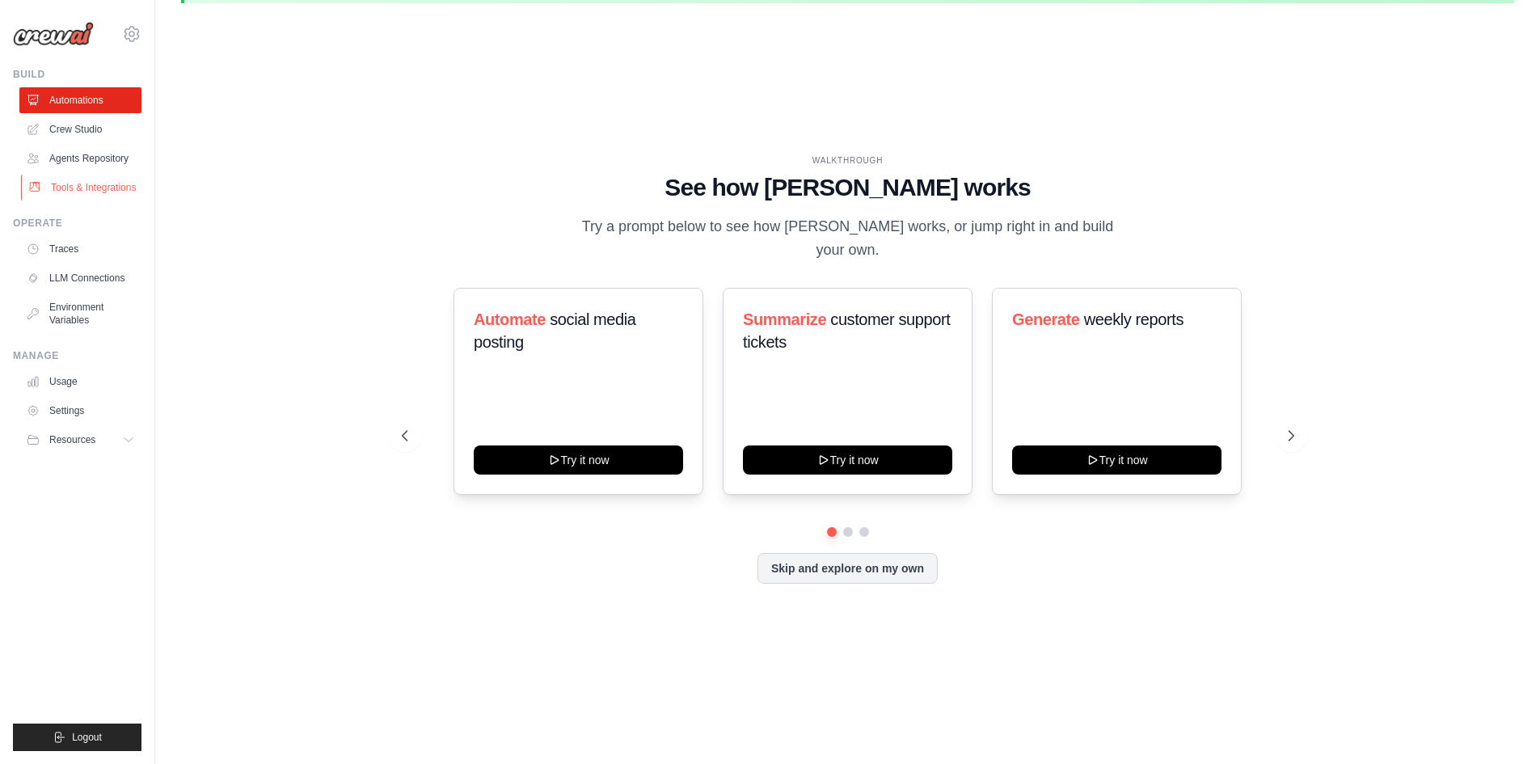
click at [103, 195] on link "Tools & Integrations" at bounding box center [82, 188] width 122 height 26
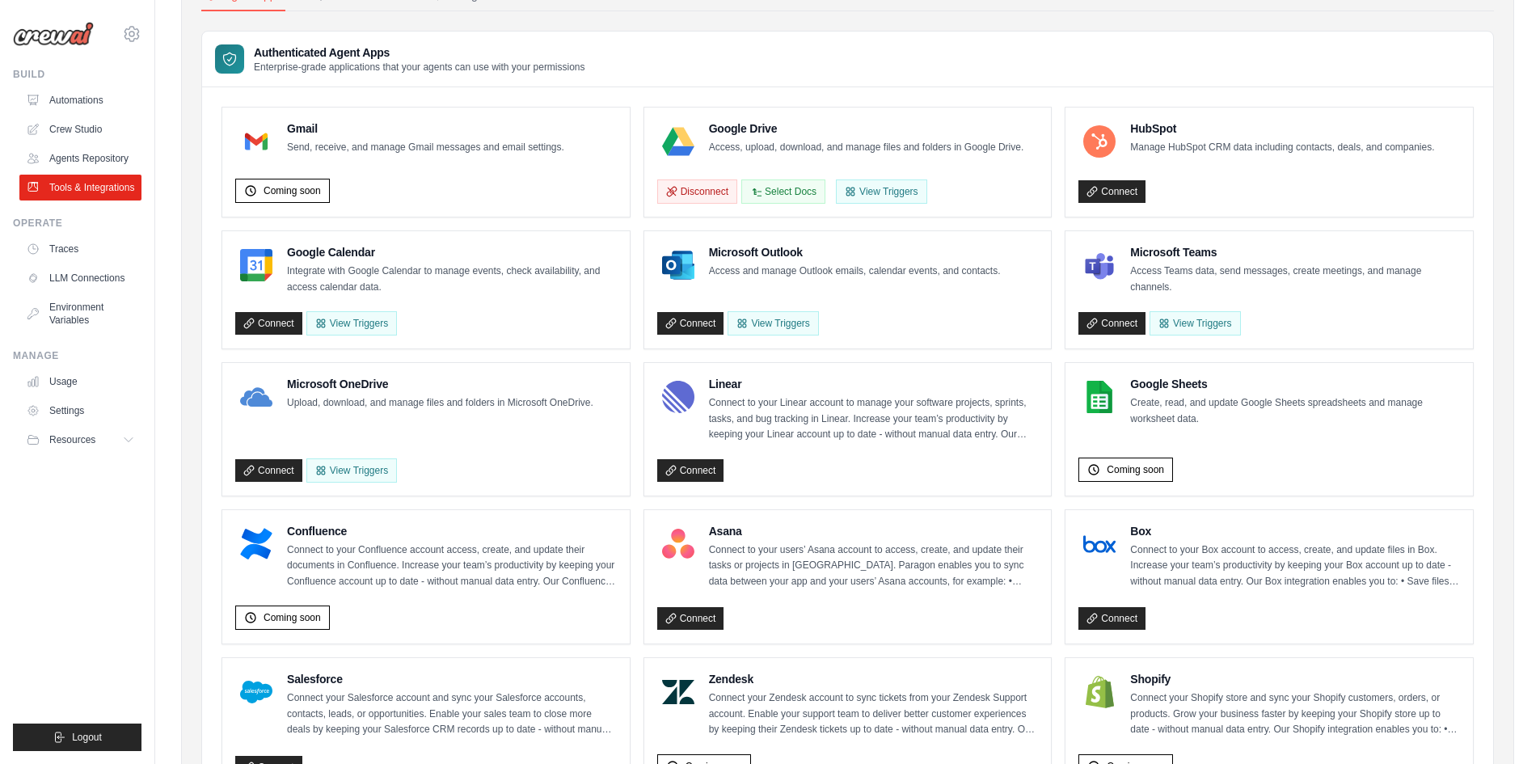
scroll to position [162, 0]
click at [119, 158] on link "Agents Repository" at bounding box center [82, 158] width 122 height 26
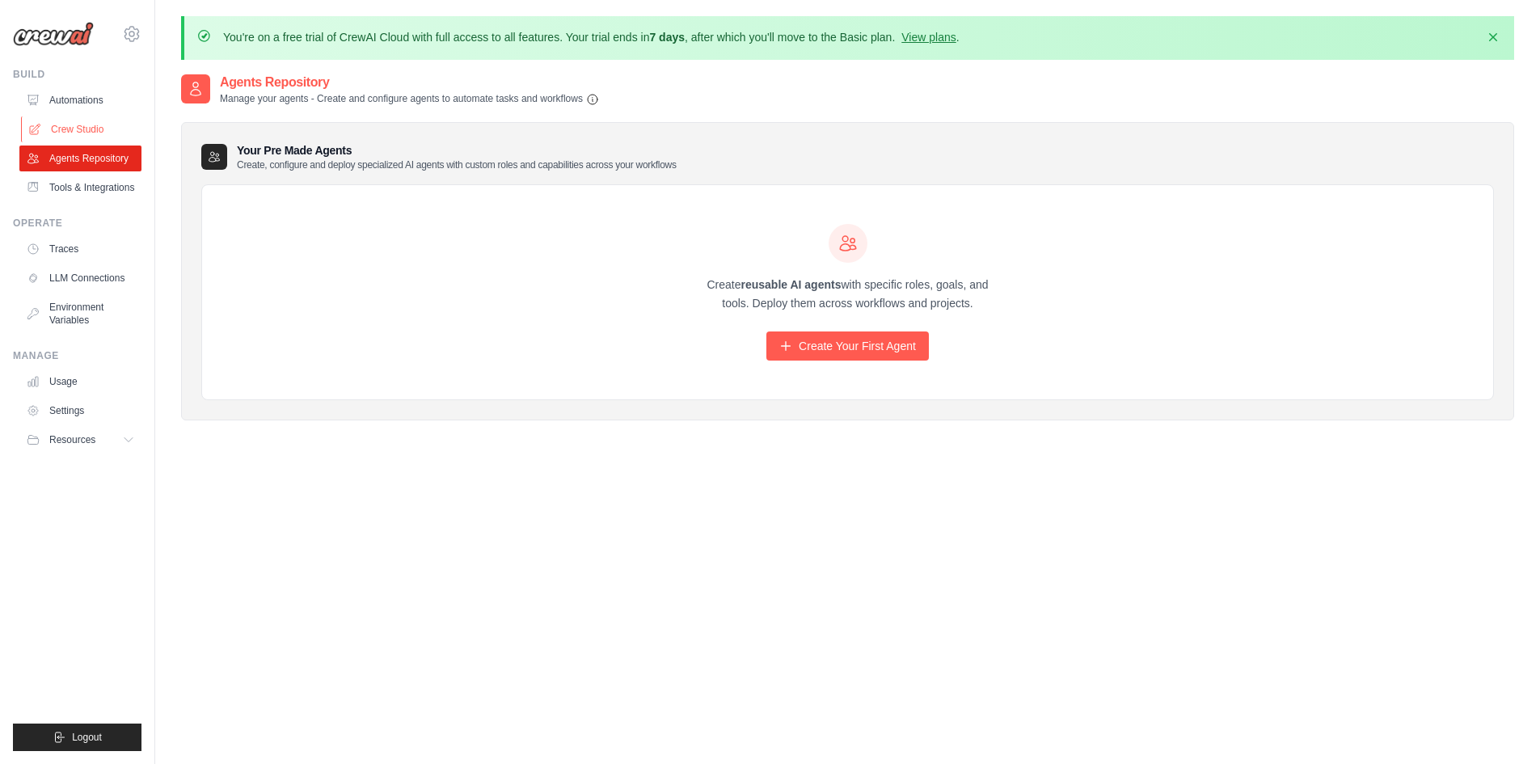
click at [124, 123] on link "Crew Studio" at bounding box center [82, 129] width 122 height 26
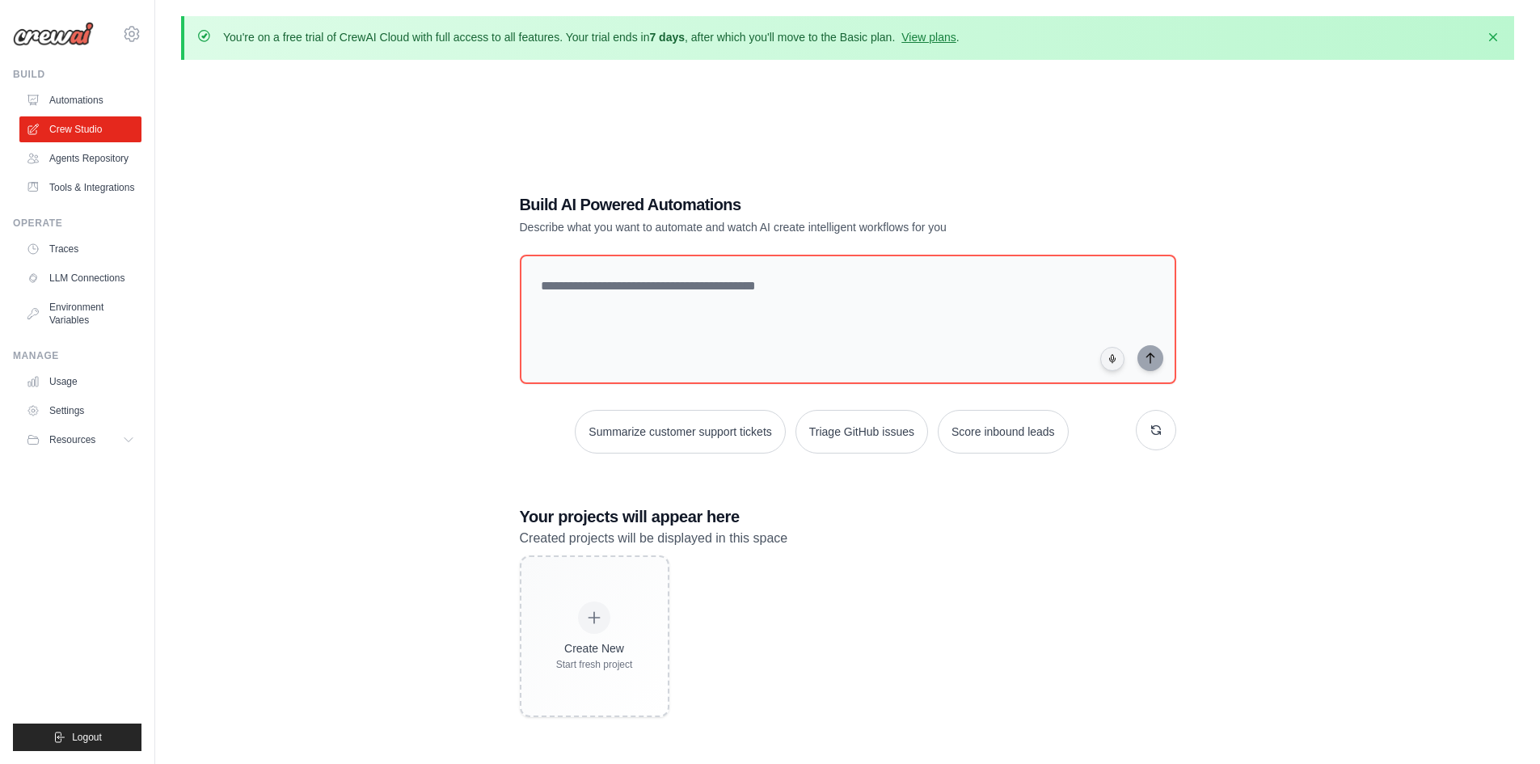
click at [101, 90] on link "Automations" at bounding box center [80, 100] width 122 height 26
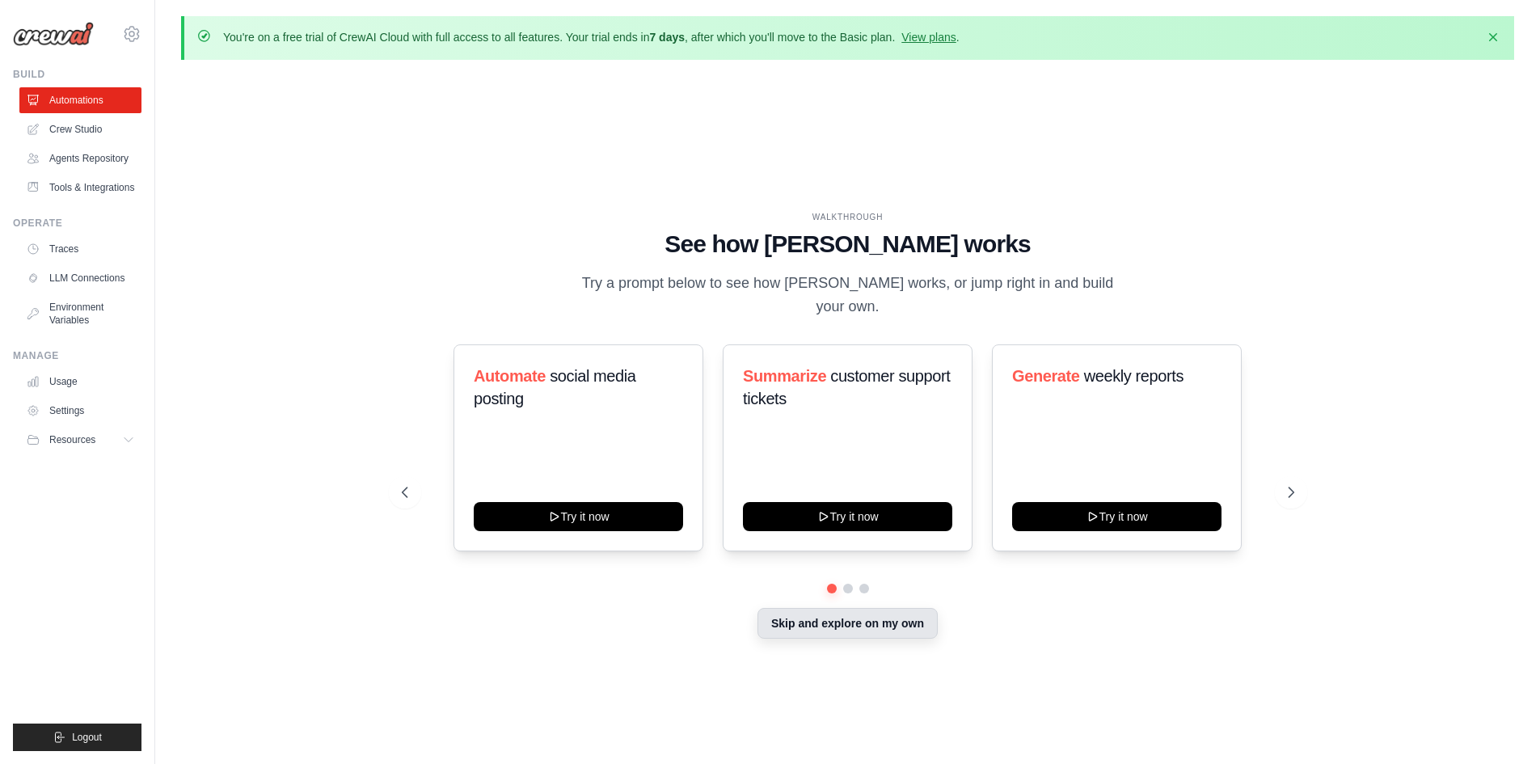
click at [846, 611] on button "Skip and explore on my own" at bounding box center [847, 623] width 180 height 31
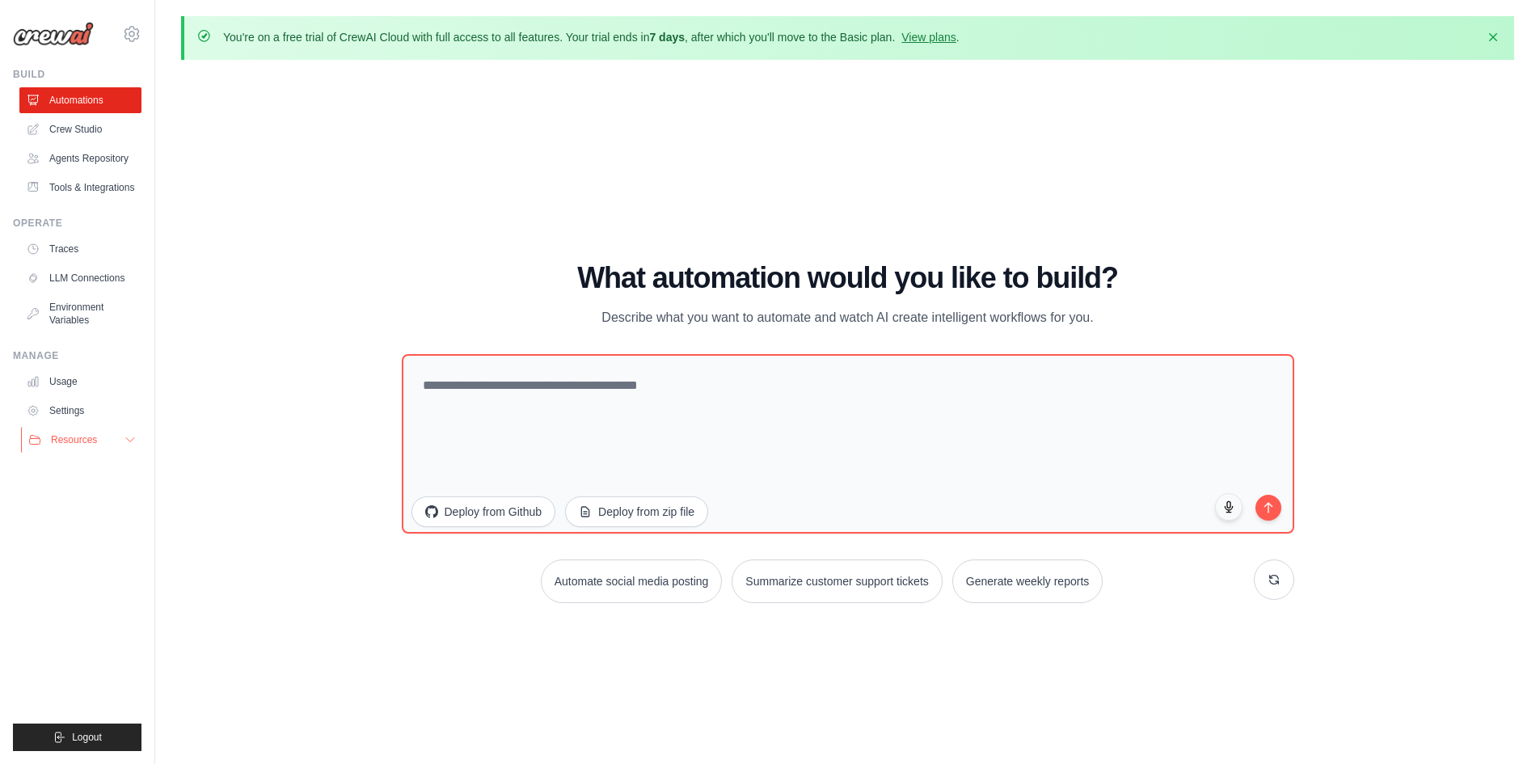
click at [92, 444] on span "Resources" at bounding box center [74, 439] width 46 height 13
click at [115, 386] on link "Usage" at bounding box center [82, 382] width 122 height 26
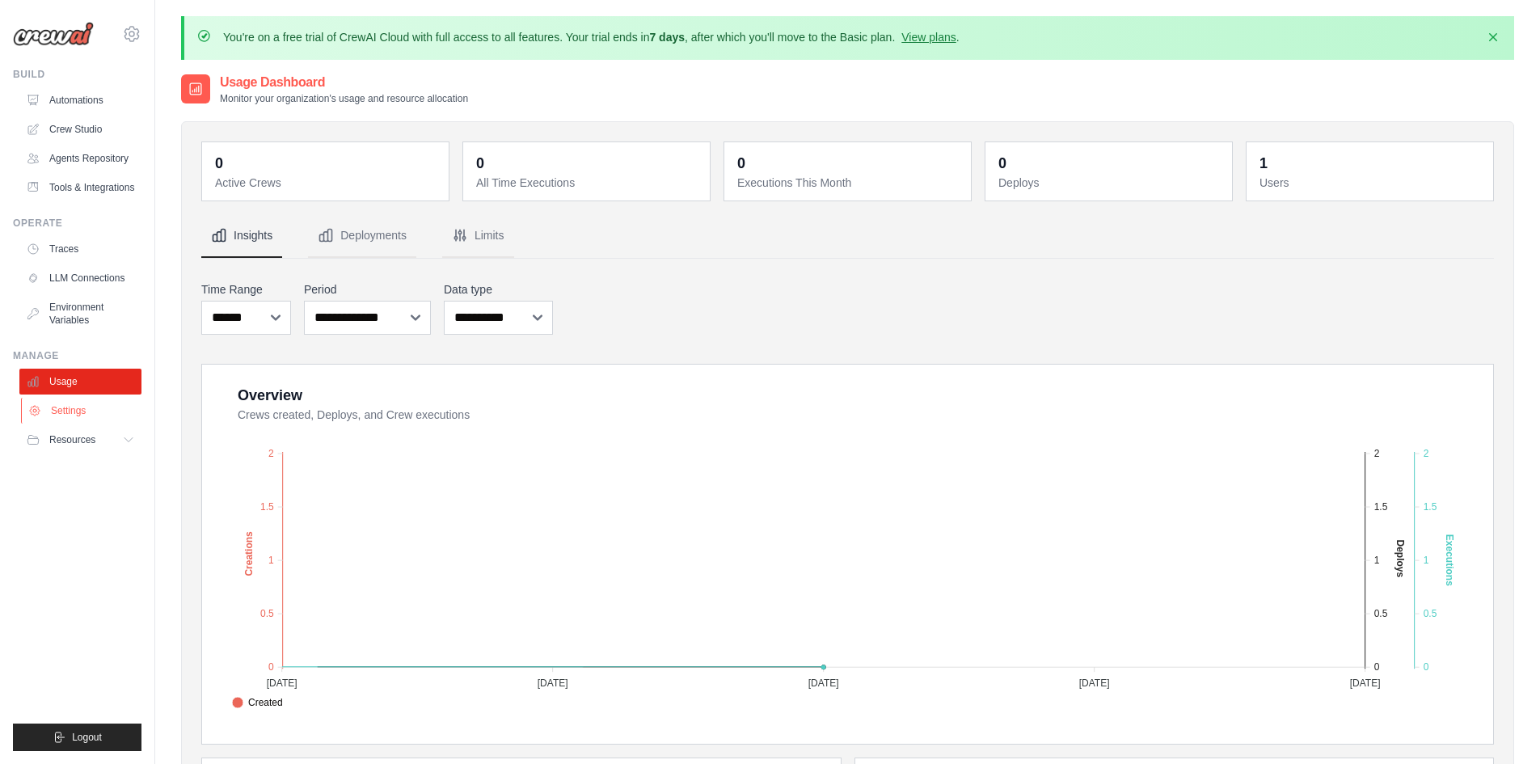
click at [89, 409] on link "Settings" at bounding box center [82, 411] width 122 height 26
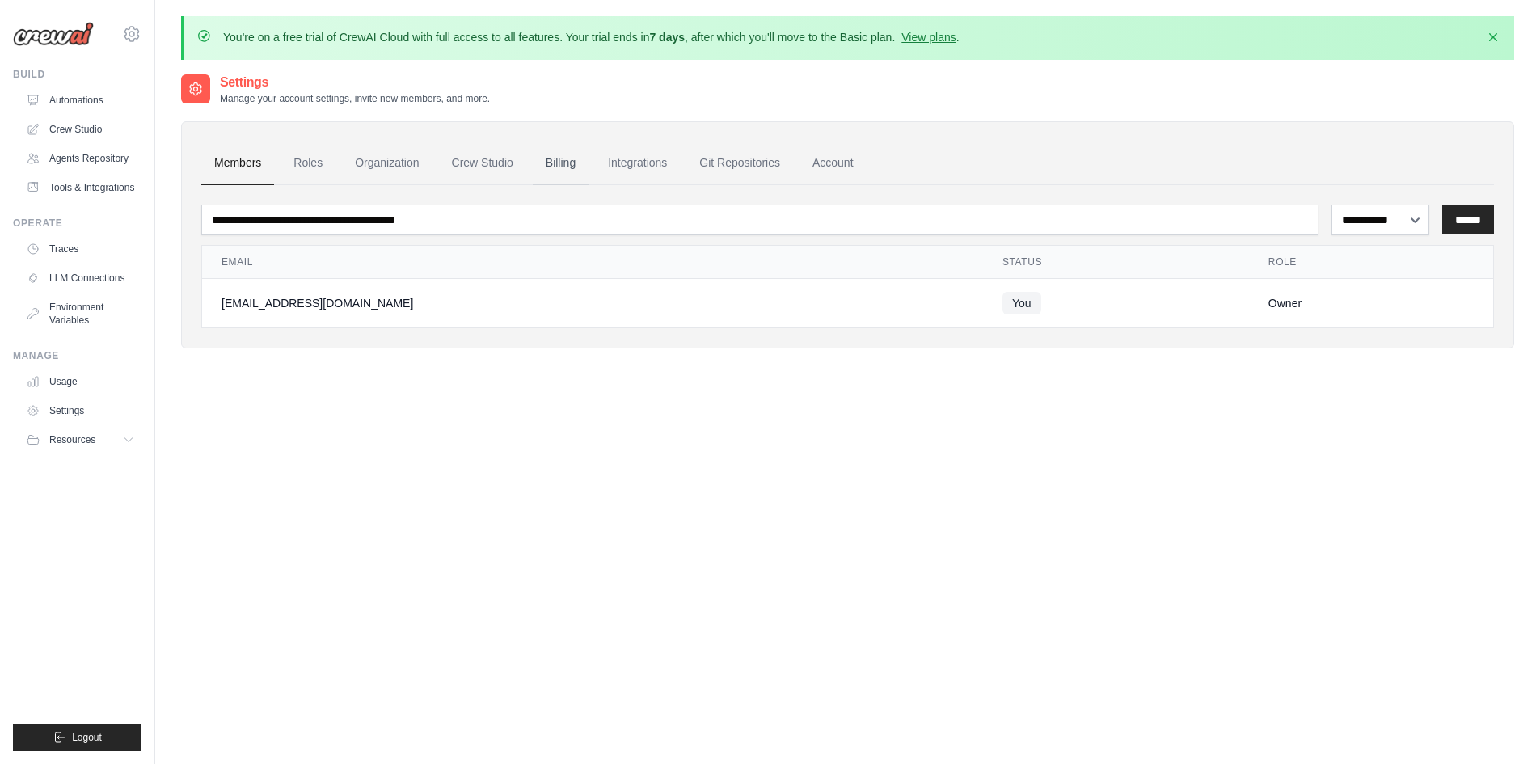
click at [537, 159] on link "Billing" at bounding box center [561, 163] width 56 height 44
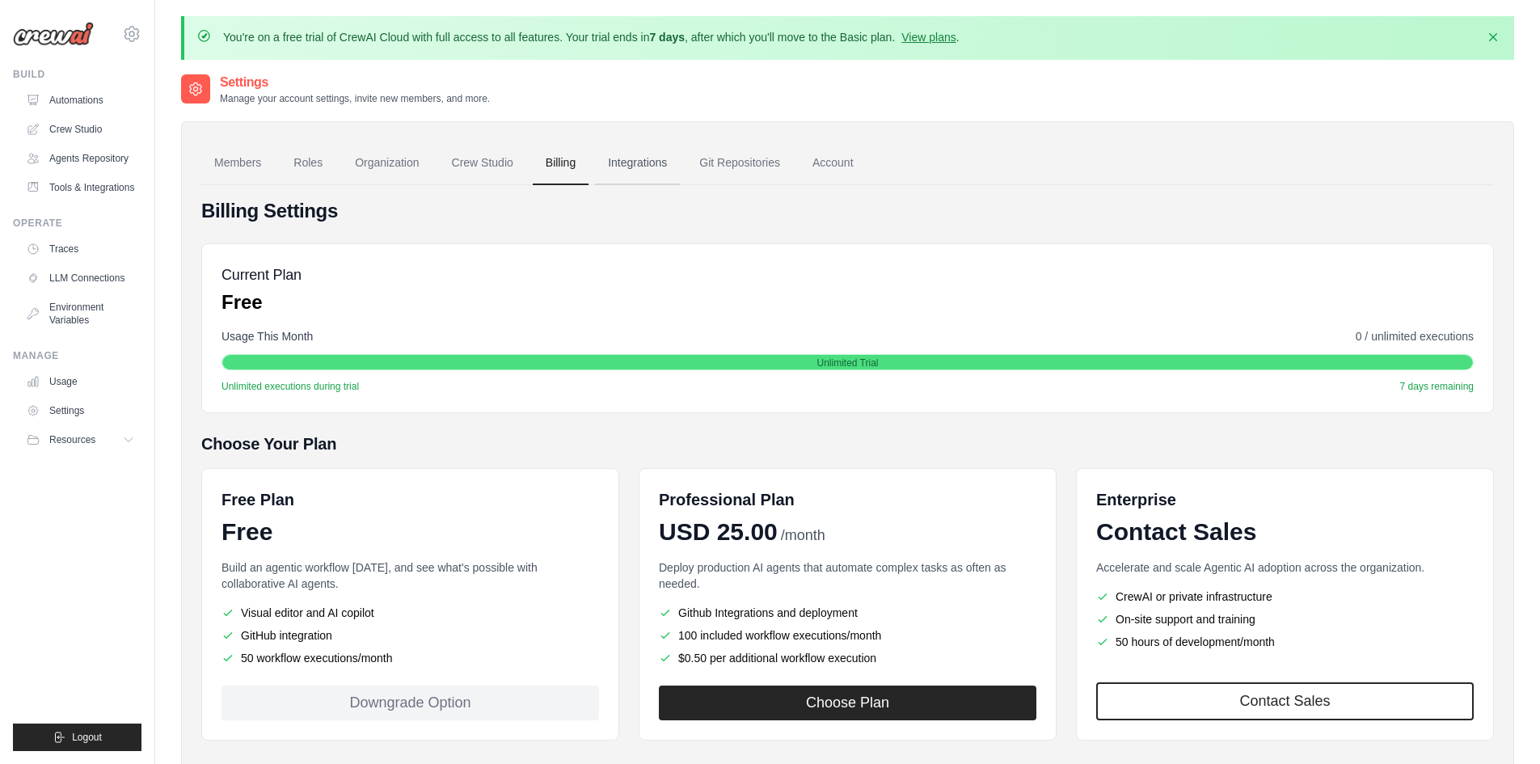
click at [620, 161] on link "Integrations" at bounding box center [637, 163] width 85 height 44
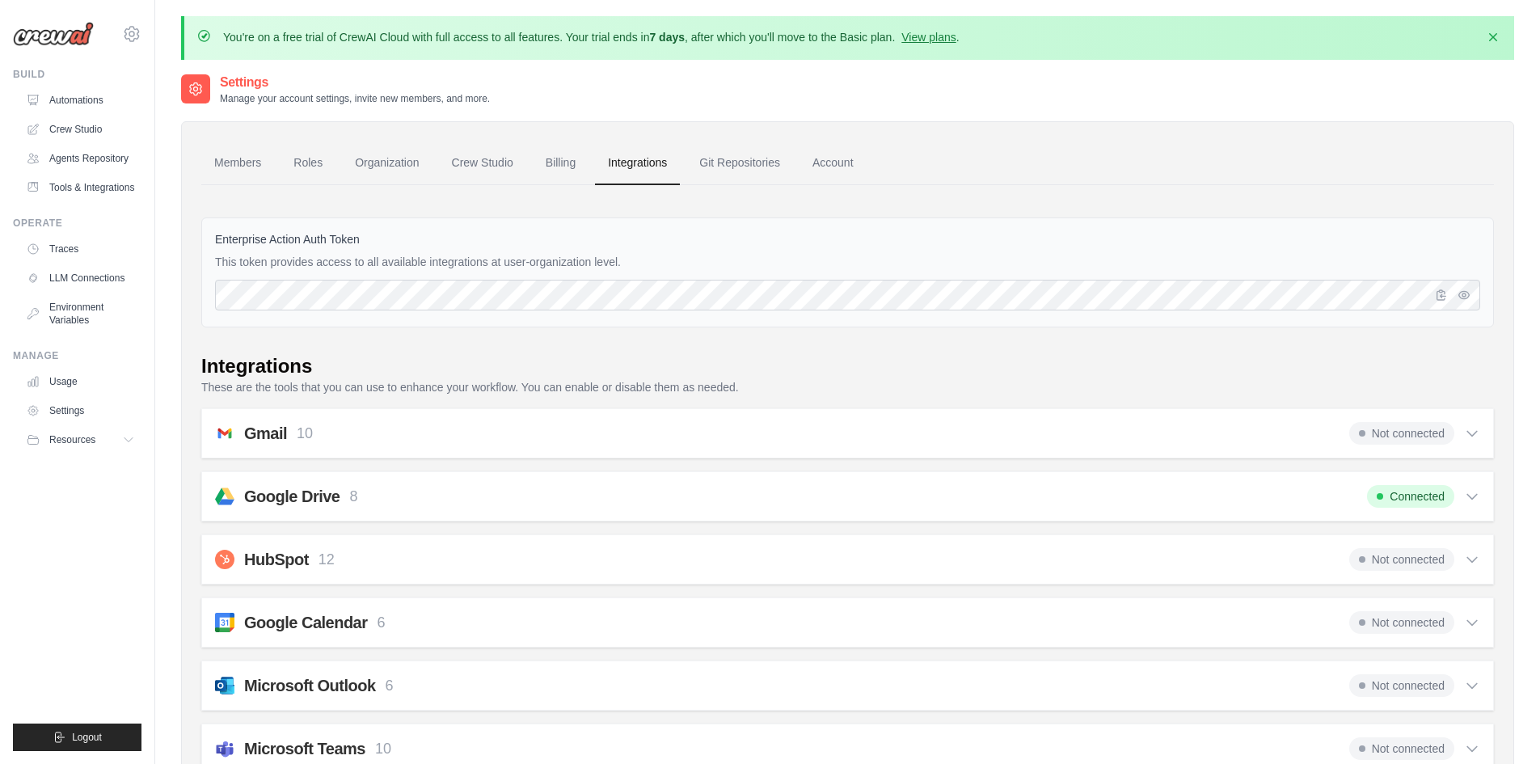
click at [547, 426] on div "Gmail 10 Not connected" at bounding box center [847, 433] width 1265 height 23
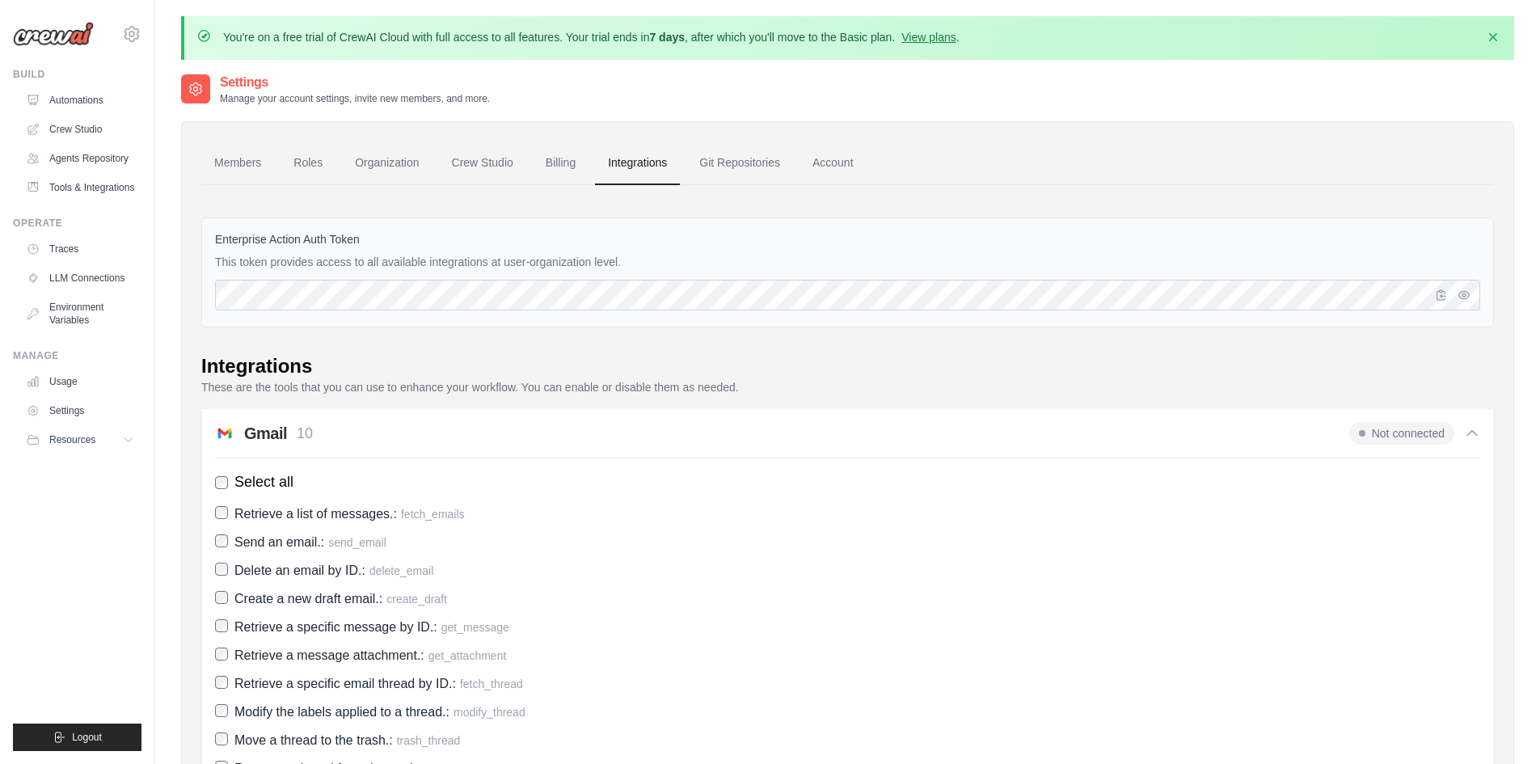
click at [547, 426] on div "Gmail 10 Not connected" at bounding box center [847, 433] width 1265 height 23
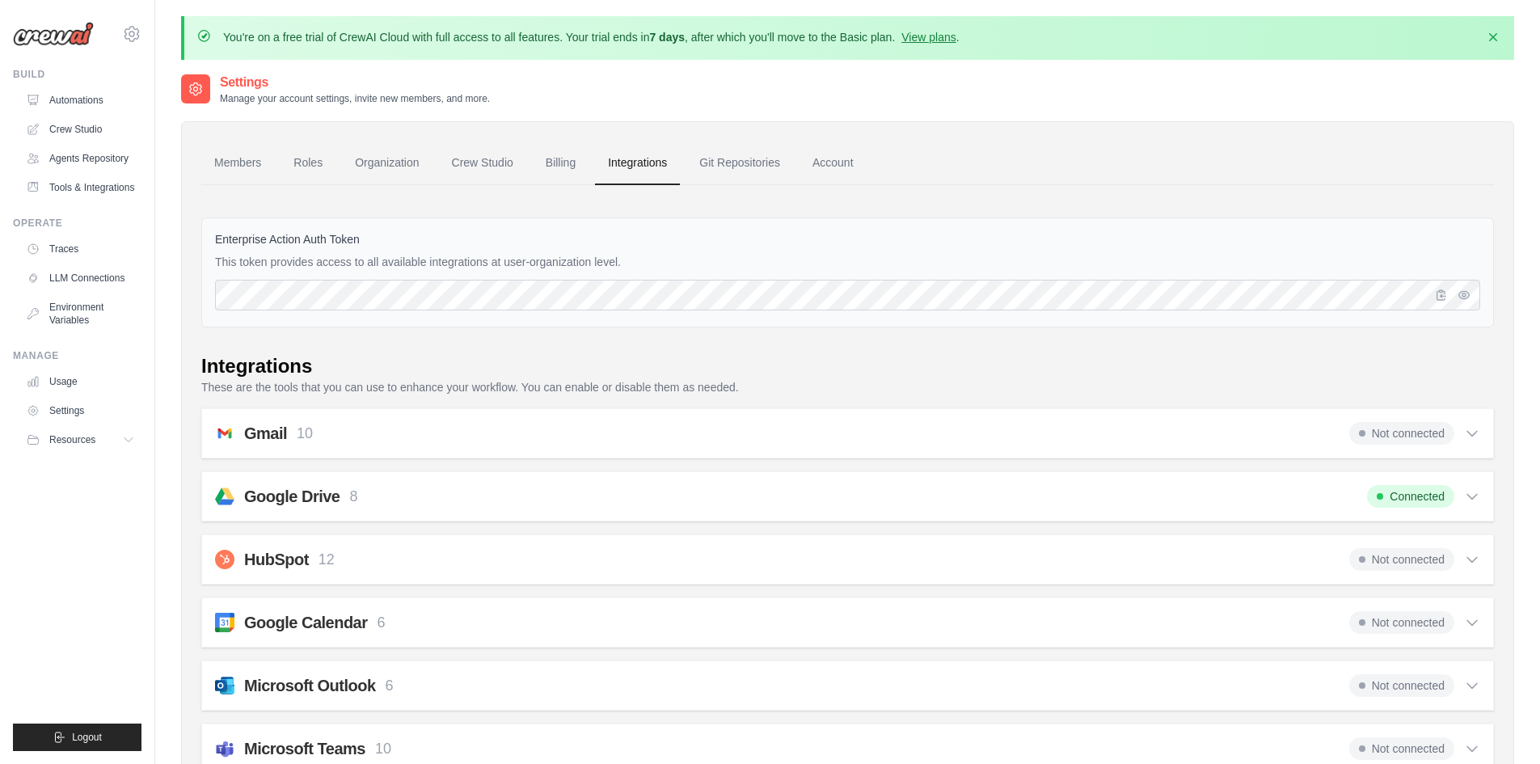
click at [579, 494] on div "Google Drive 8 Connected" at bounding box center [847, 496] width 1265 height 23
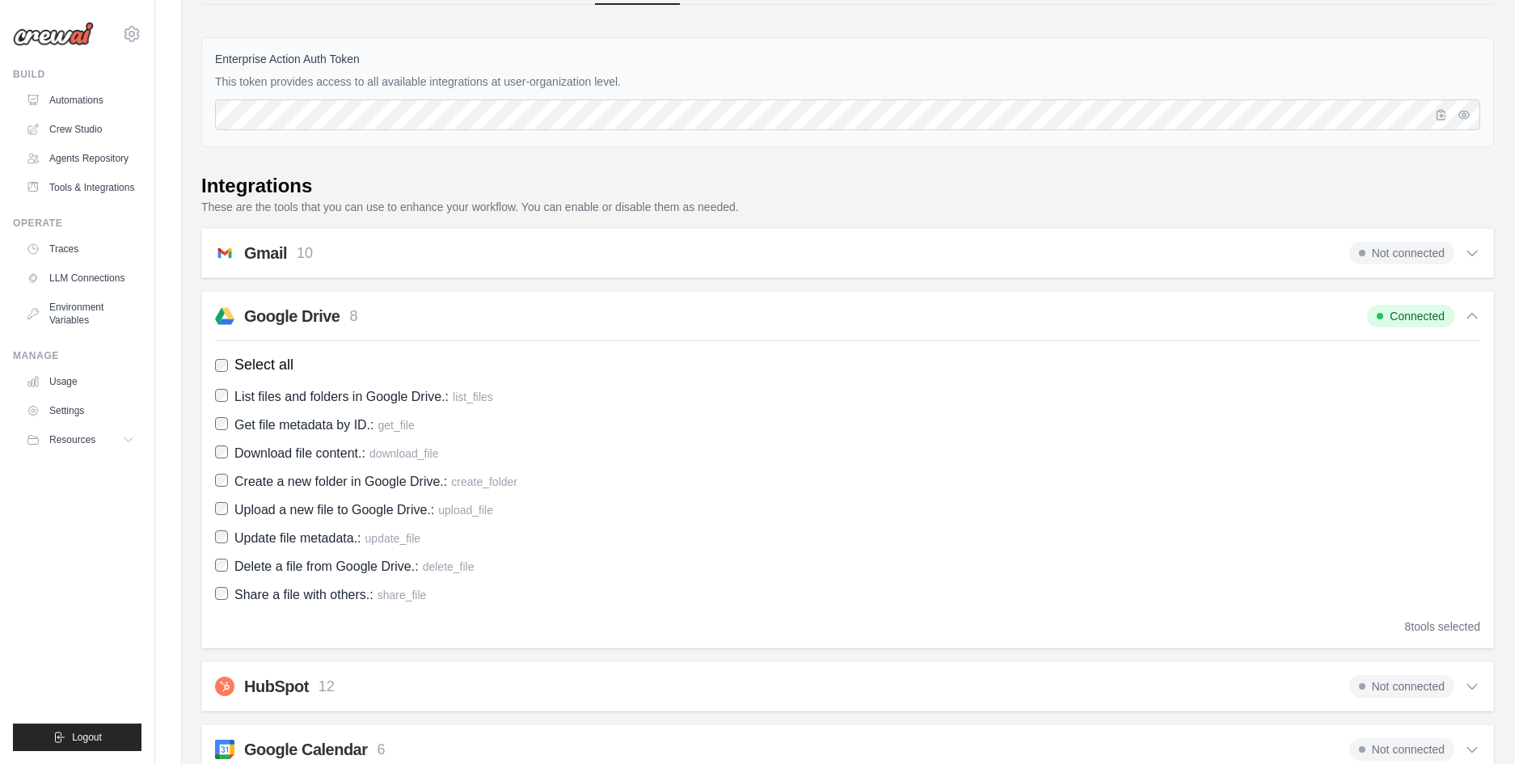
scroll to position [242, 0]
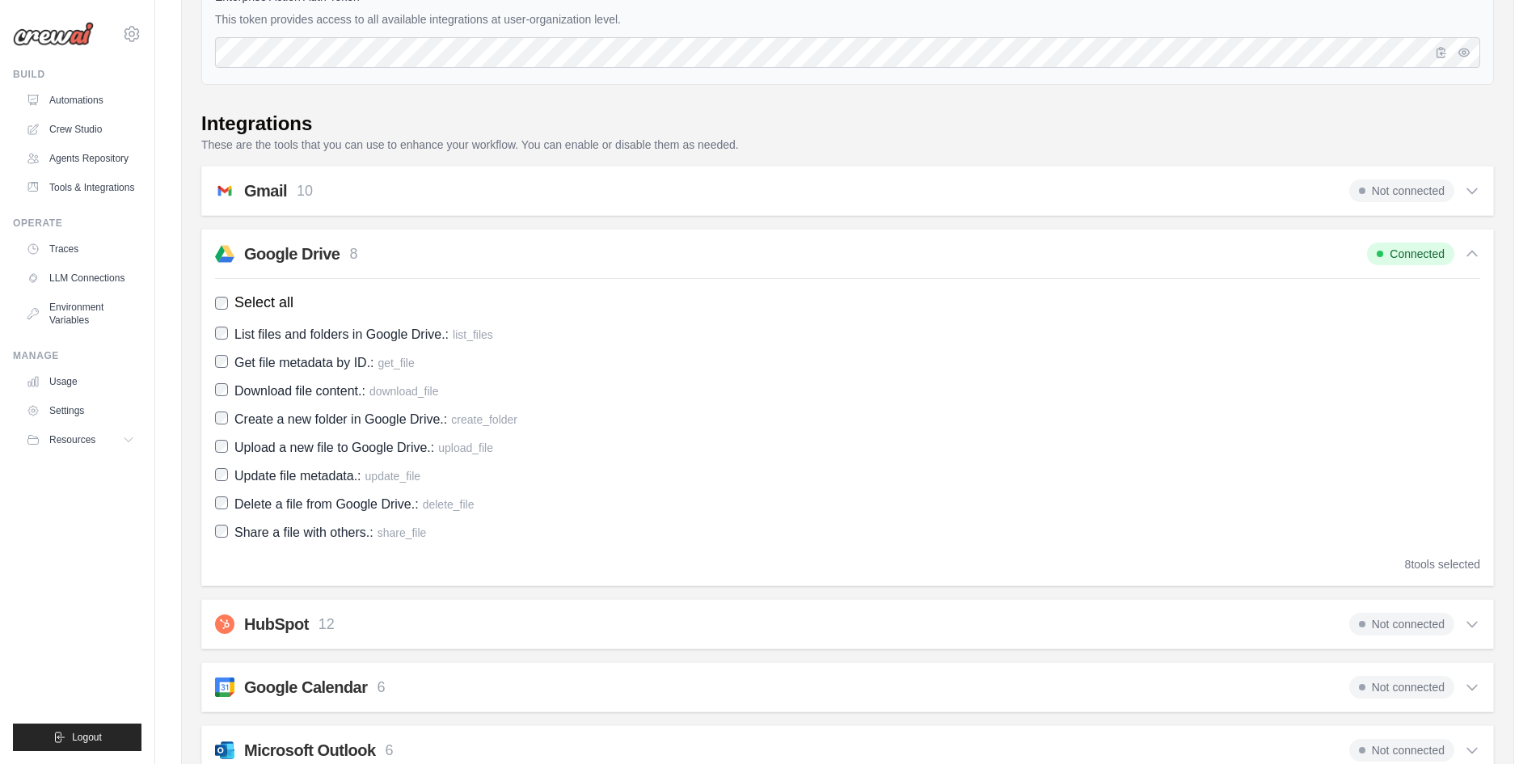
click at [351, 255] on p "8" at bounding box center [353, 254] width 8 height 22
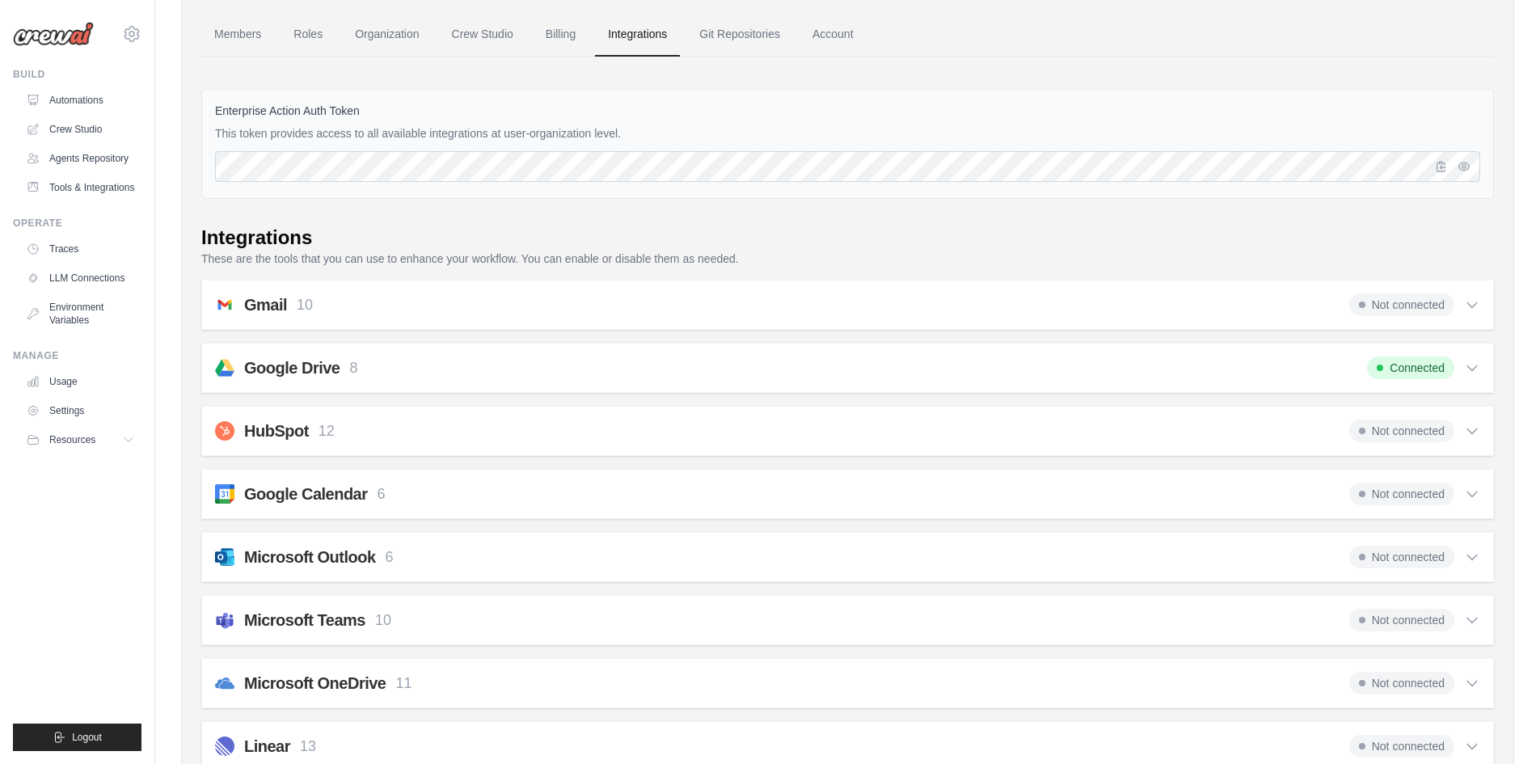
scroll to position [76, 0]
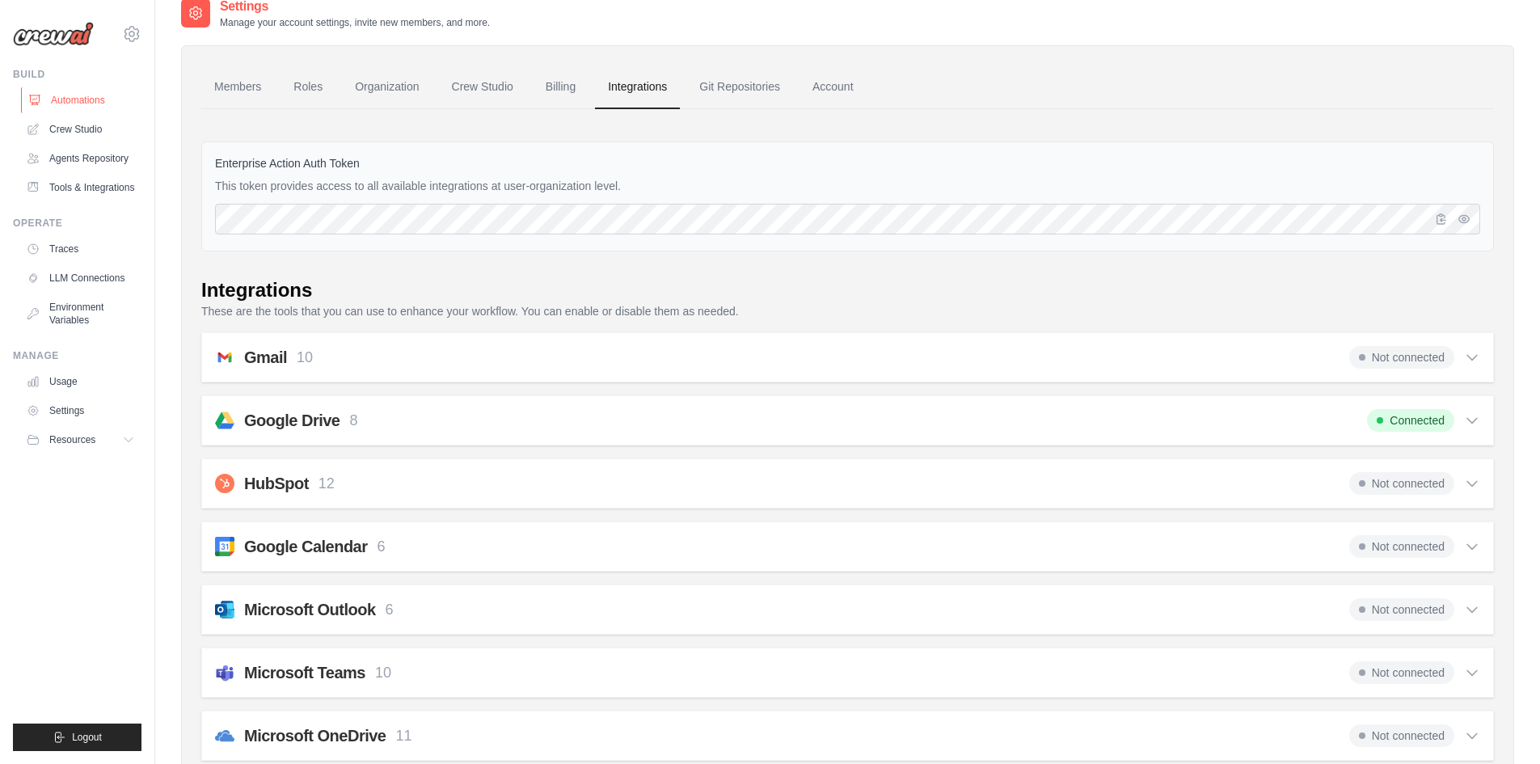
click at [85, 108] on link "Automations" at bounding box center [82, 100] width 122 height 26
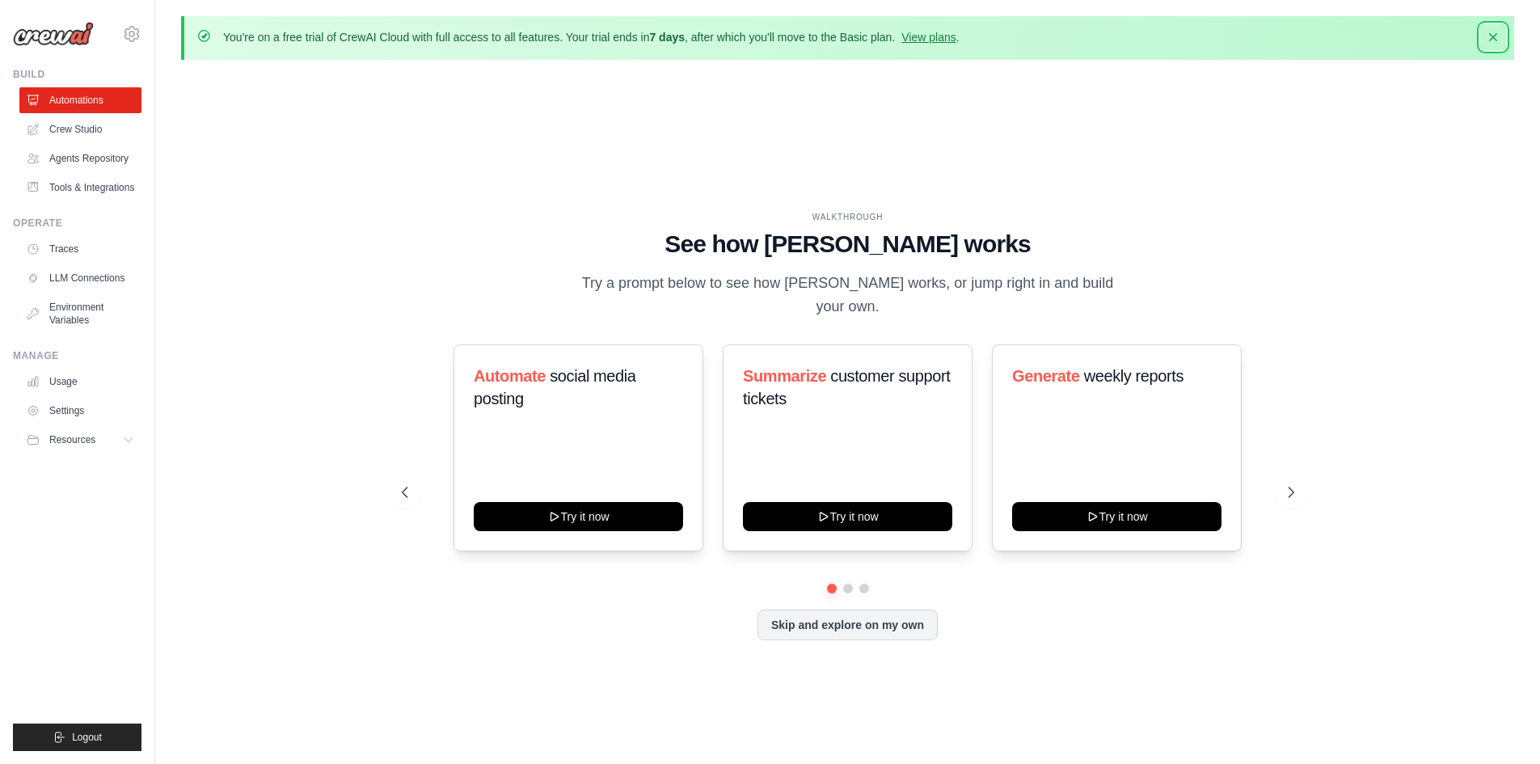
click at [1485, 27] on button "Dismiss" at bounding box center [1493, 37] width 26 height 26
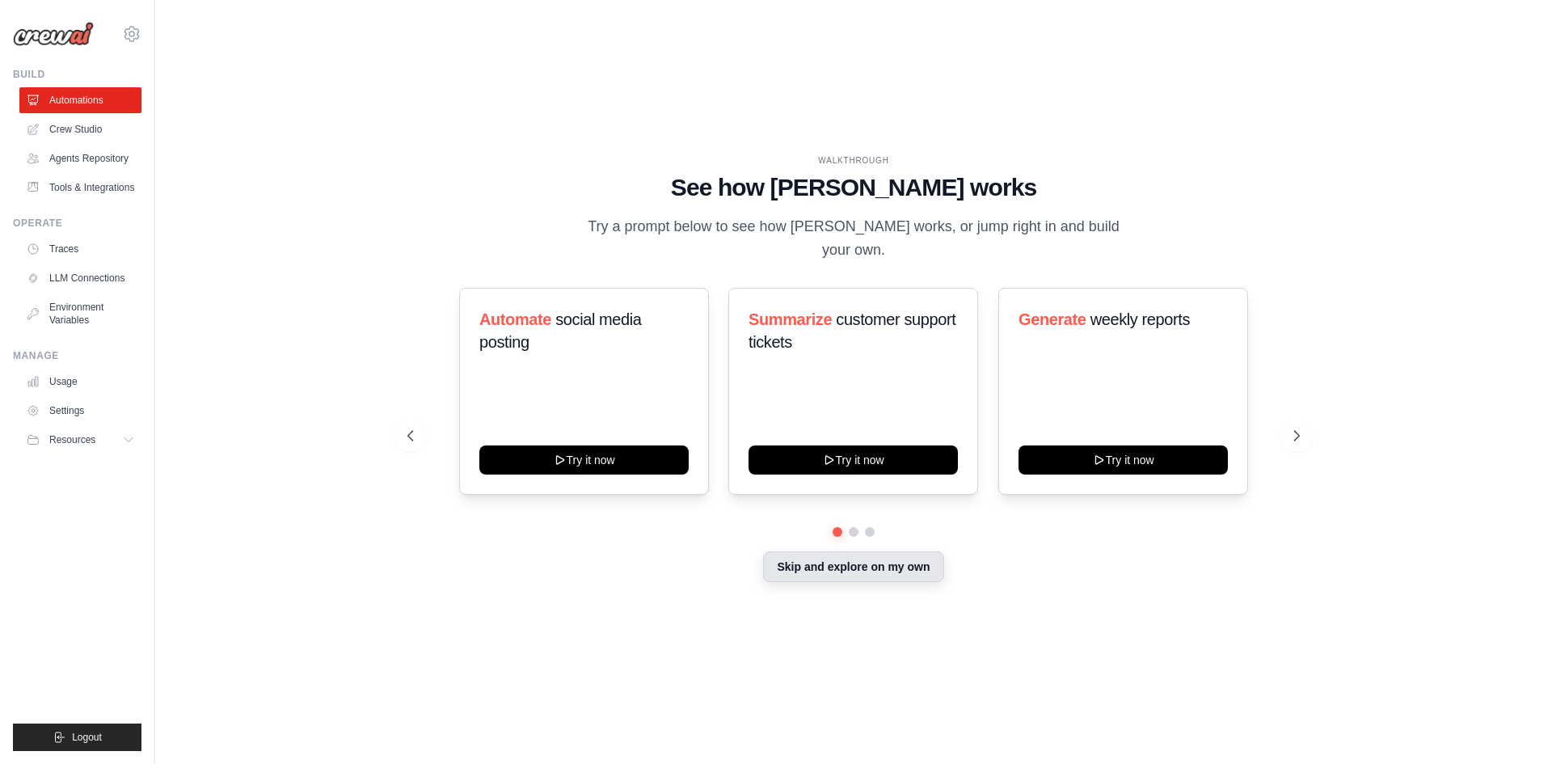
click at [870, 559] on button "Skip and explore on my own" at bounding box center [853, 566] width 180 height 31
